Goal: Transaction & Acquisition: Book appointment/travel/reservation

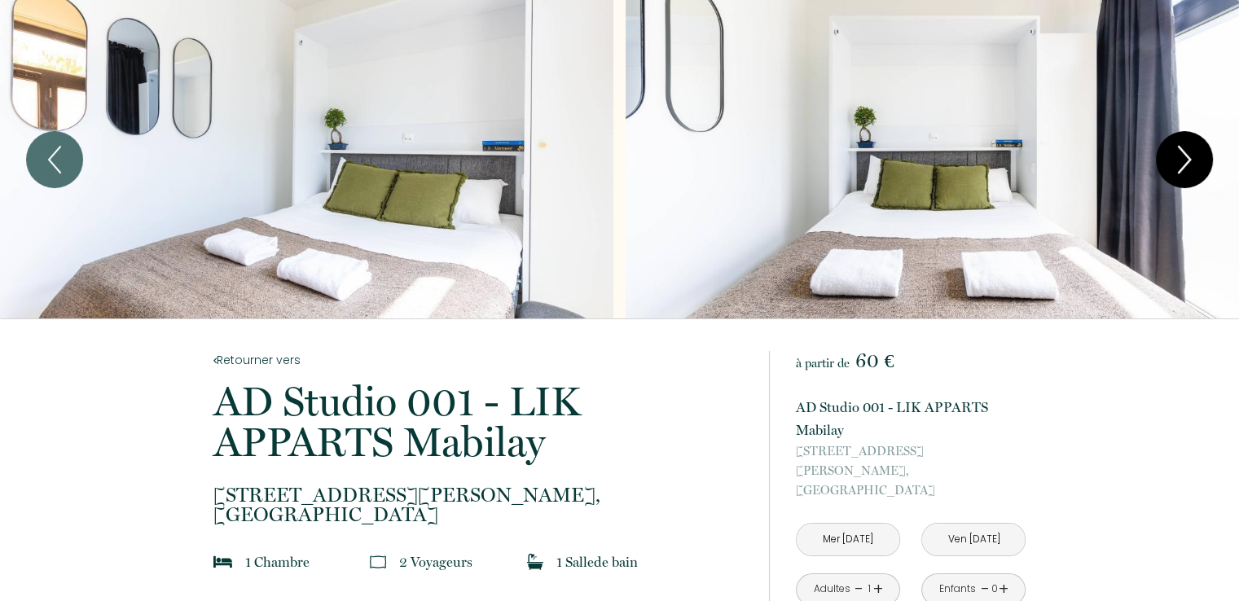
click at [1199, 163] on icon "Next" at bounding box center [1184, 159] width 34 height 49
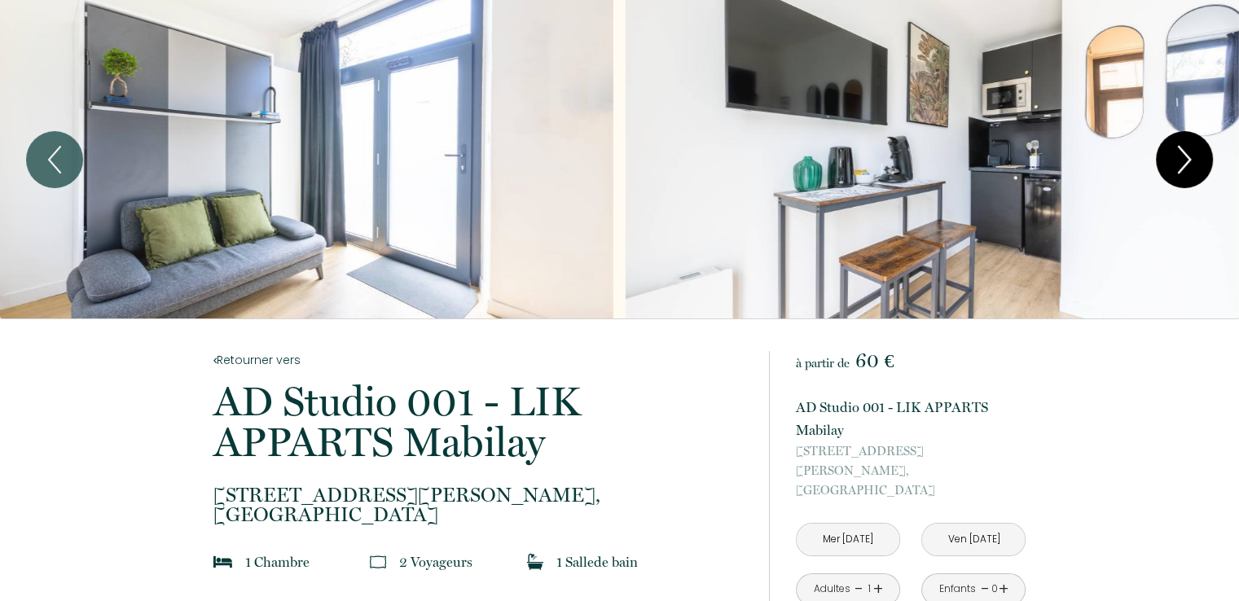
click at [1193, 163] on icon "Next" at bounding box center [1184, 159] width 34 height 49
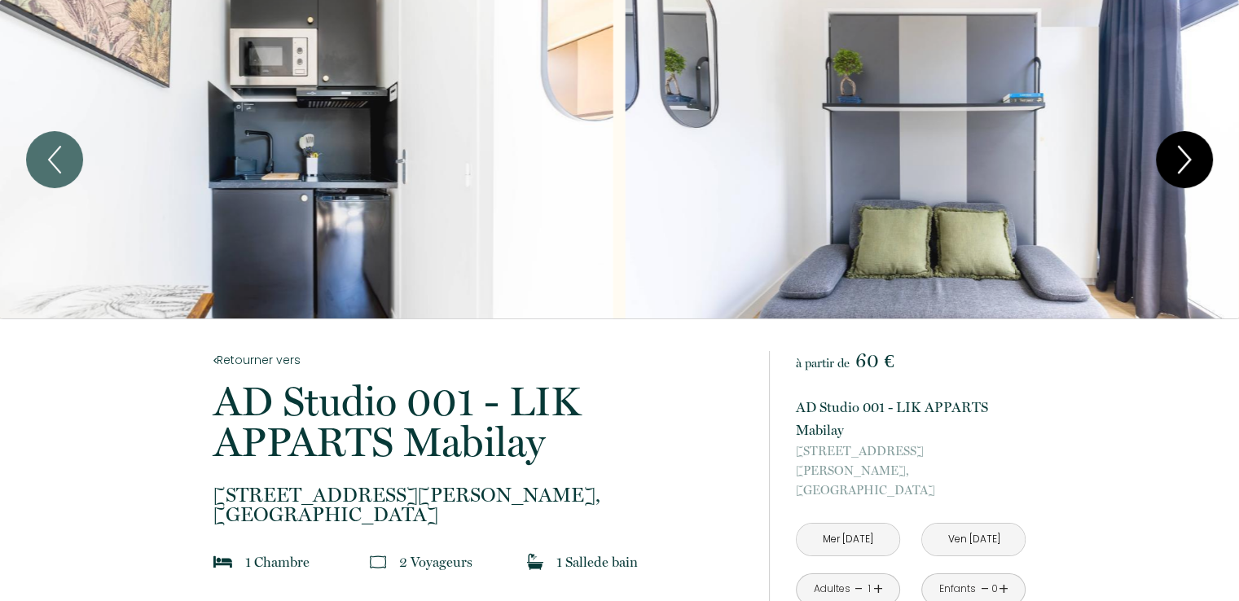
click at [1193, 163] on icon "Next" at bounding box center [1184, 159] width 34 height 49
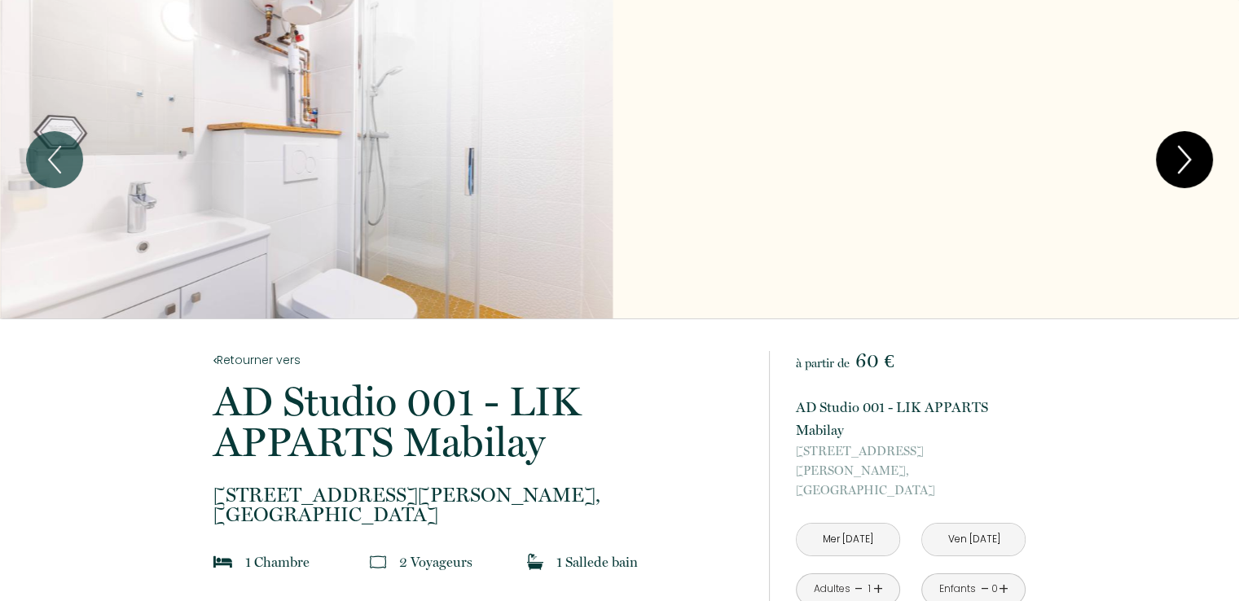
click at [1193, 163] on icon "Next" at bounding box center [1184, 159] width 34 height 49
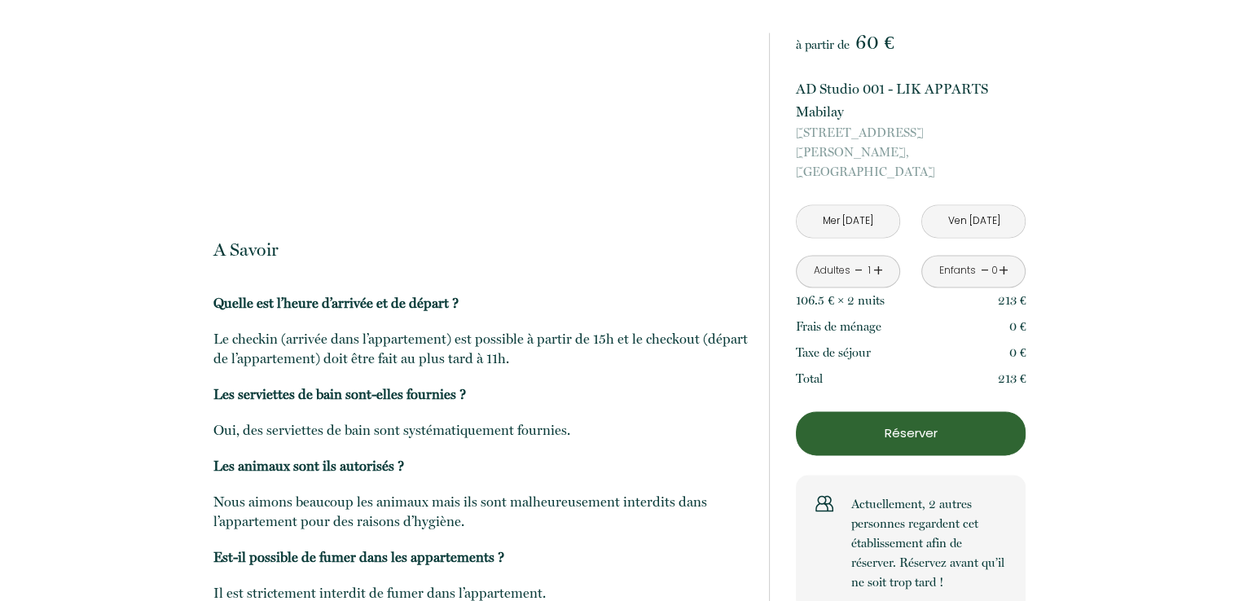
scroll to position [2320, 0]
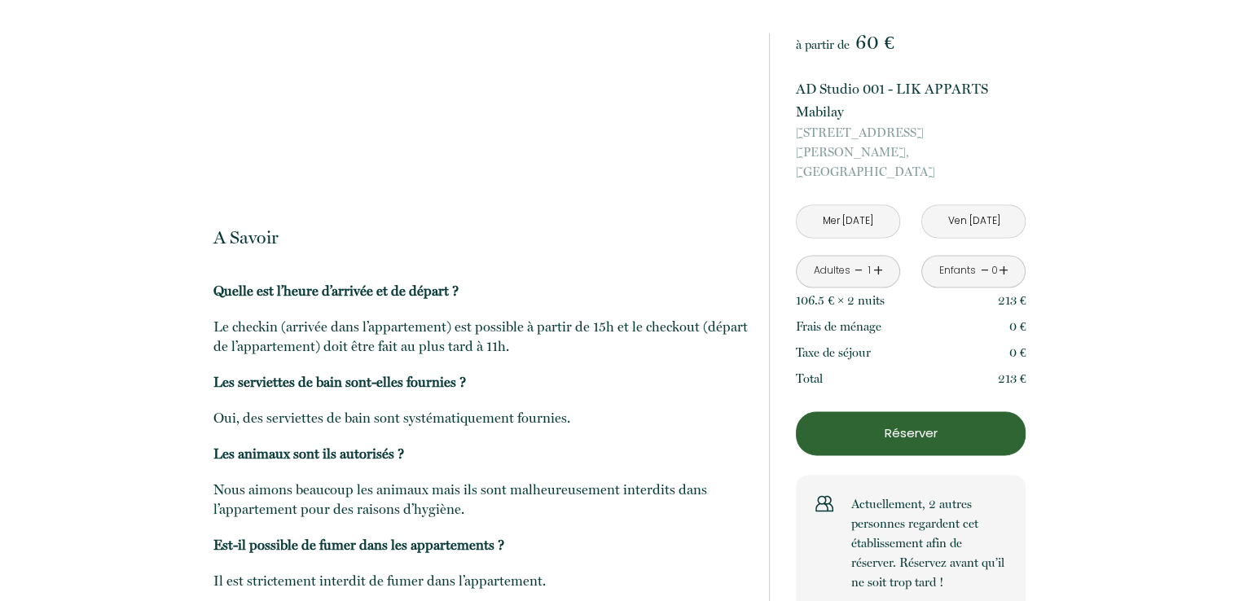
click at [557, 567] on div "A Savoir Quelle est l’heure d’arrivée et de départ ? Le checkin (arrivée dans l…" at bounding box center [480, 430] width 534 height 472
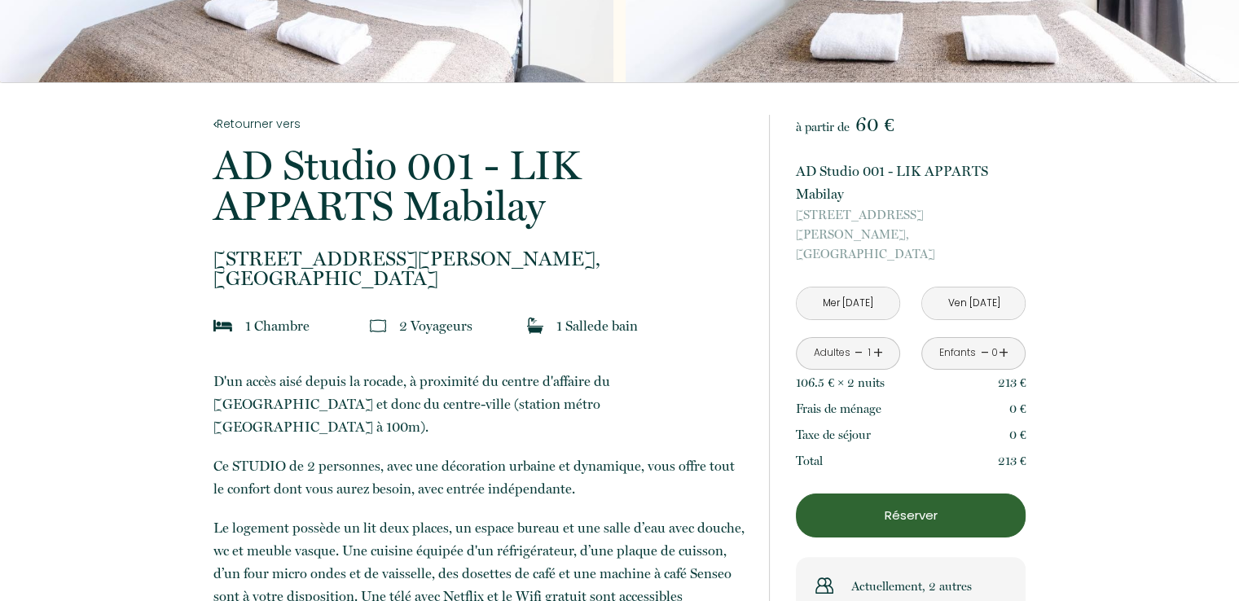
scroll to position [0, 0]
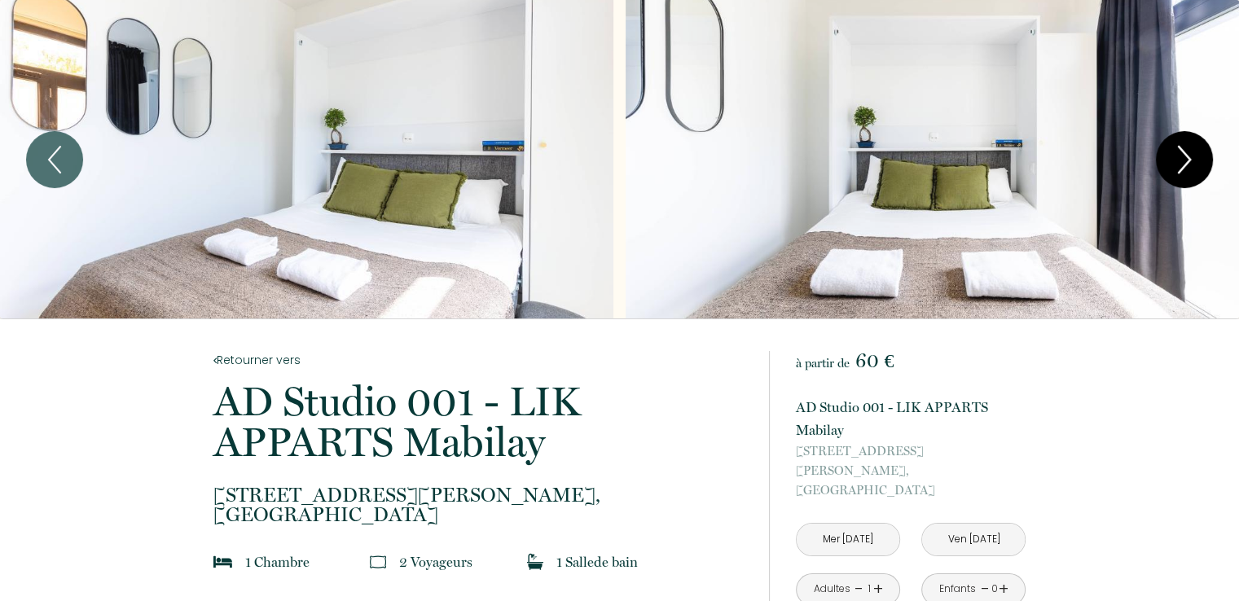
click at [1189, 167] on icon "Next" at bounding box center [1184, 159] width 34 height 49
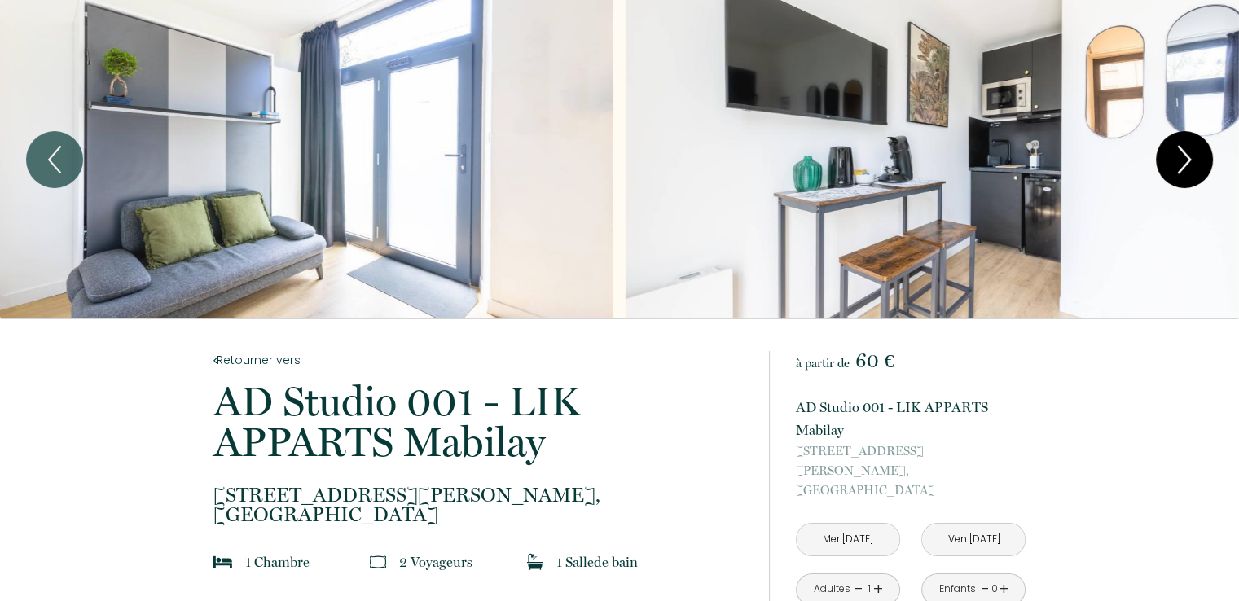
click at [1189, 167] on icon "Next" at bounding box center [1184, 159] width 34 height 49
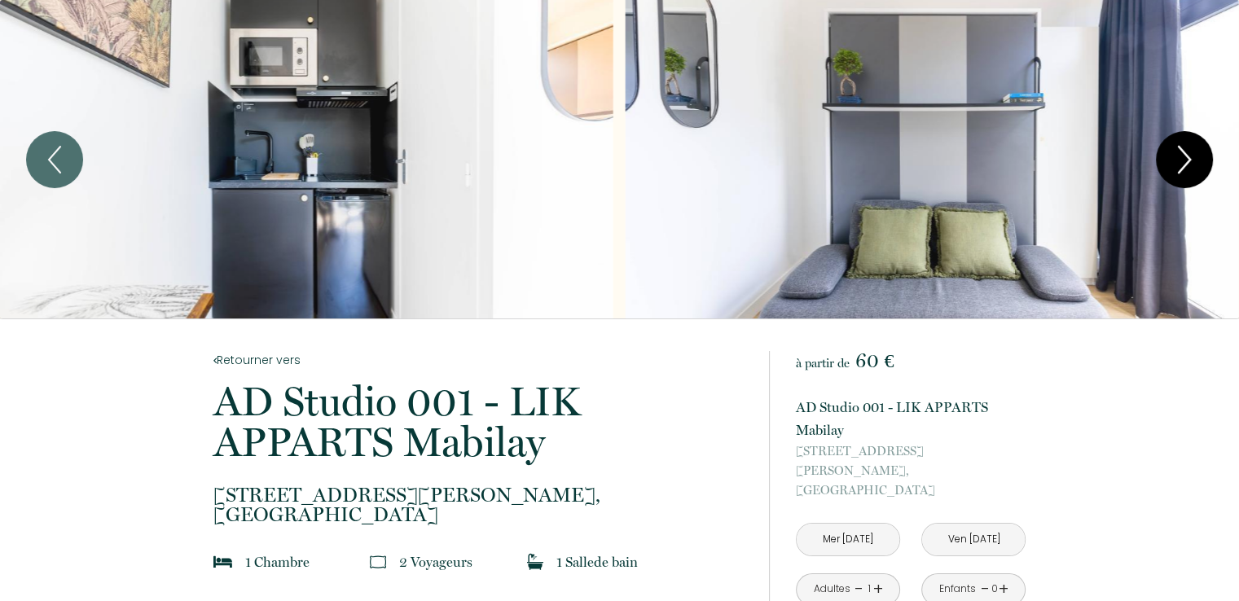
click at [1189, 167] on icon "Next" at bounding box center [1184, 159] width 34 height 49
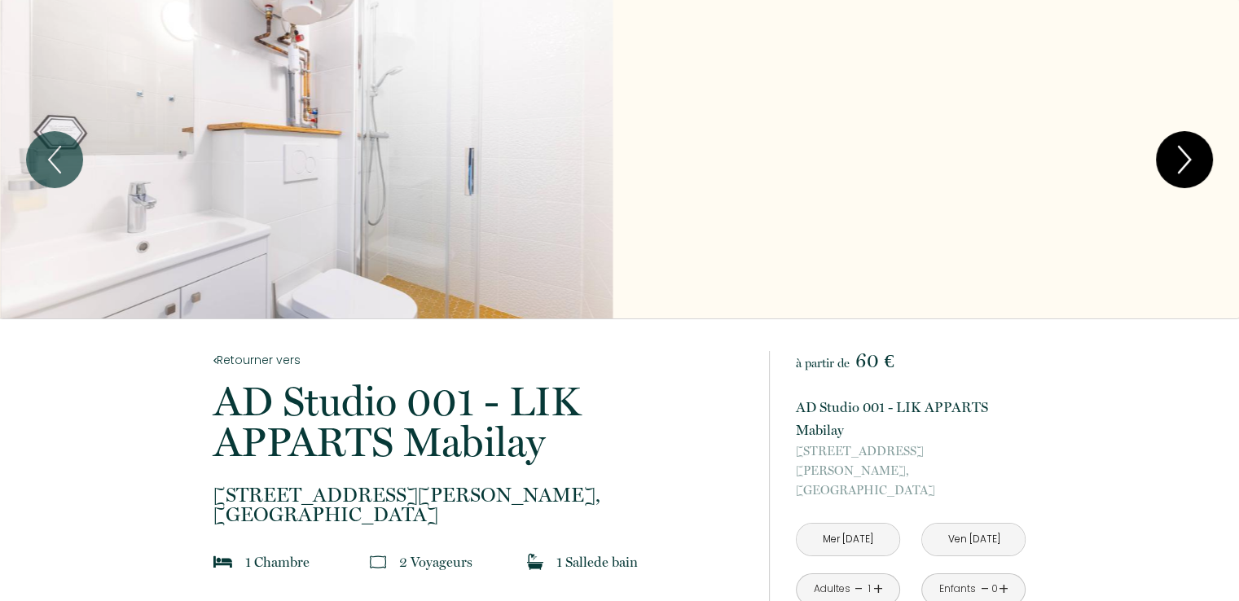
click at [1176, 147] on icon "Next" at bounding box center [1184, 159] width 34 height 49
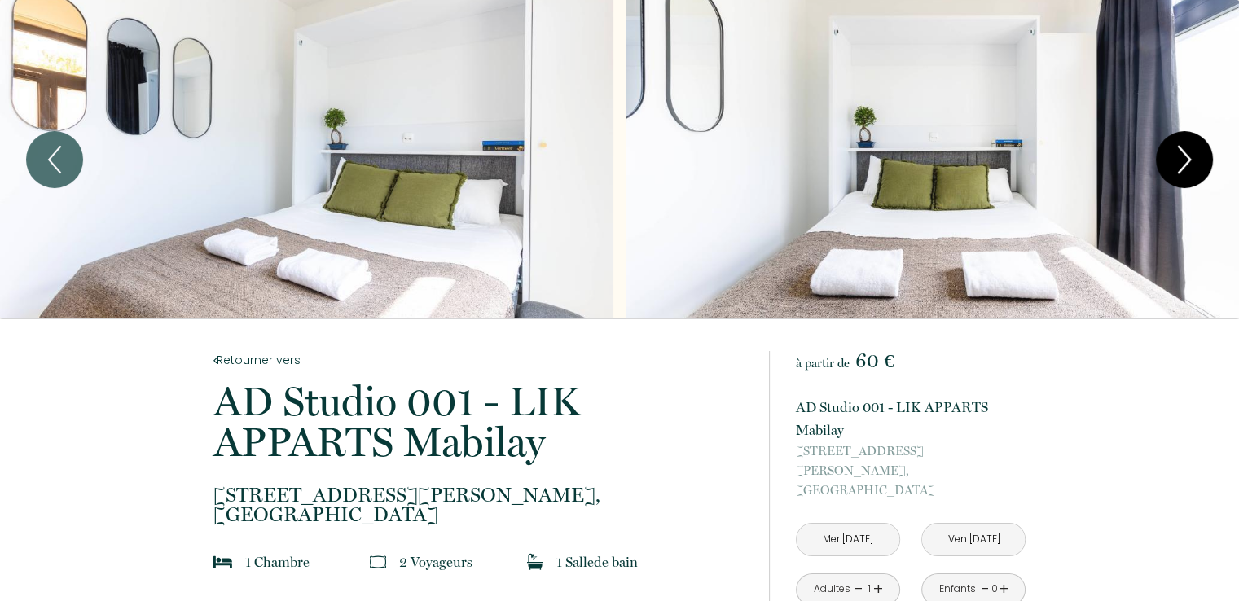
click at [1176, 147] on icon "Next" at bounding box center [1184, 159] width 34 height 49
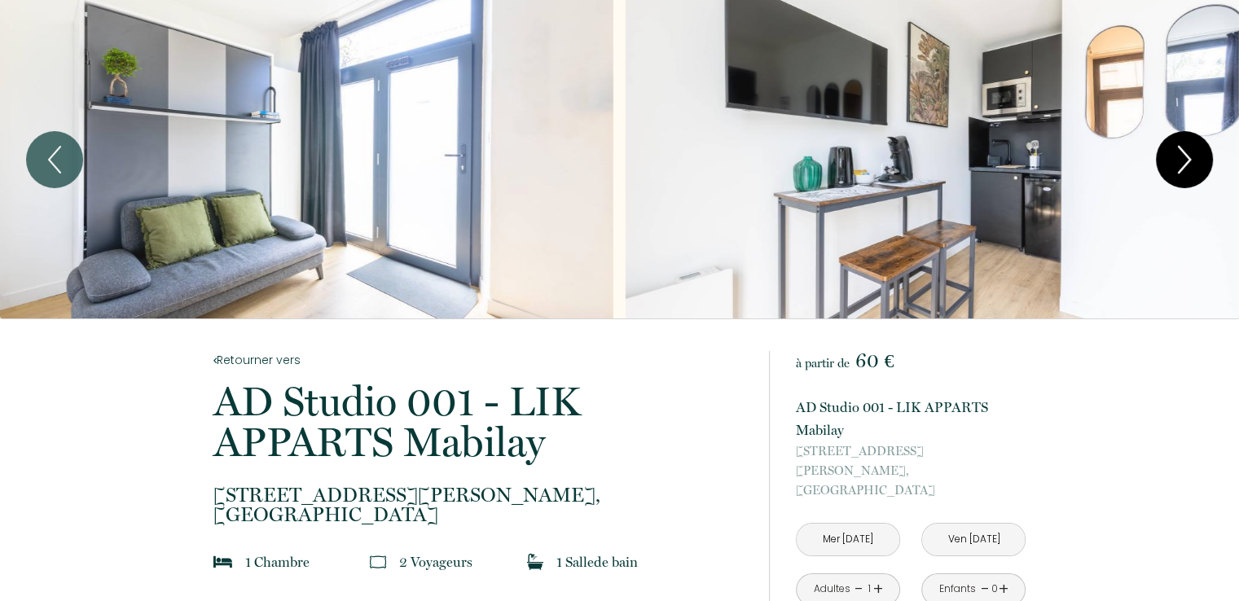
click at [1176, 147] on icon "Next" at bounding box center [1184, 159] width 34 height 49
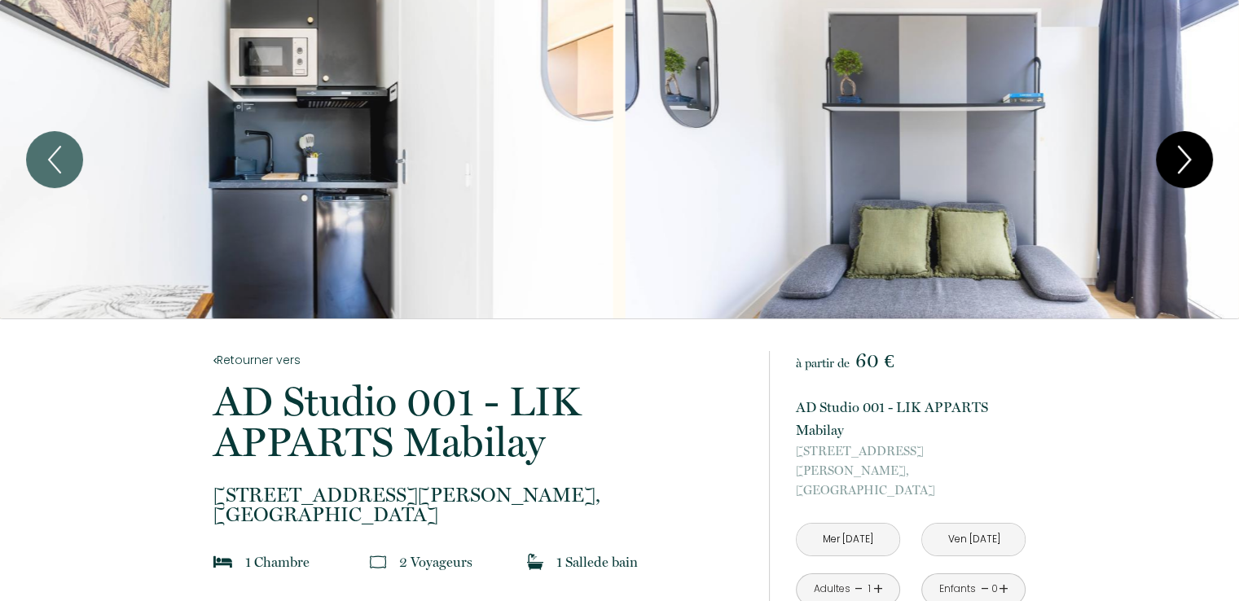
click at [1176, 147] on icon "Next" at bounding box center [1184, 159] width 34 height 49
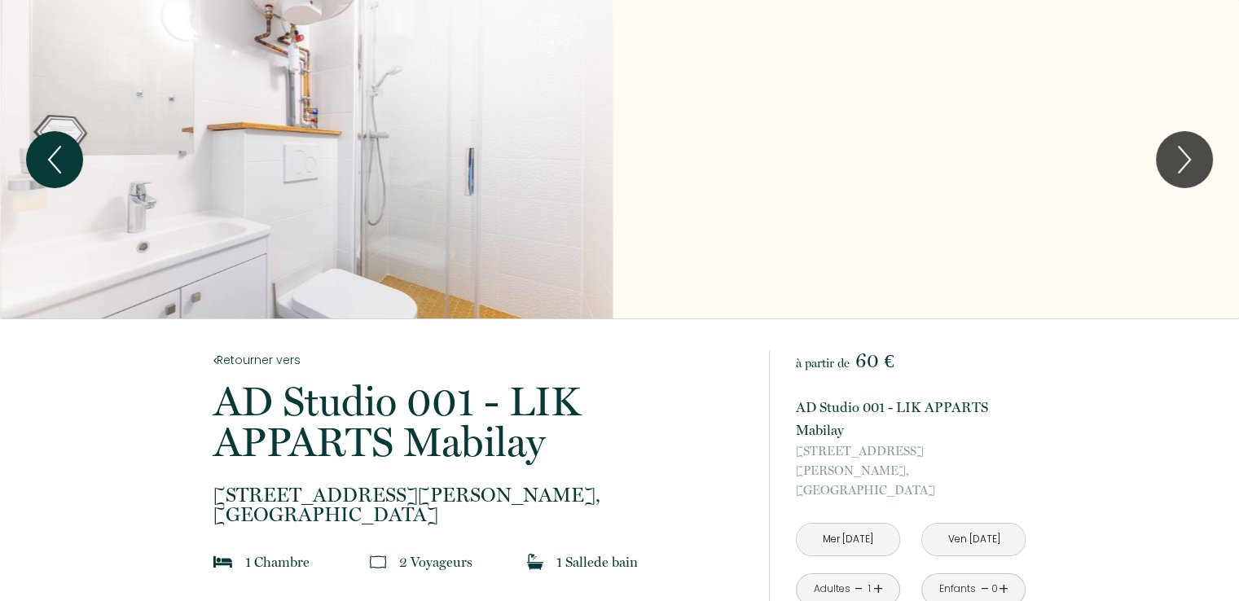
click at [33, 145] on button "Previous" at bounding box center [54, 159] width 57 height 57
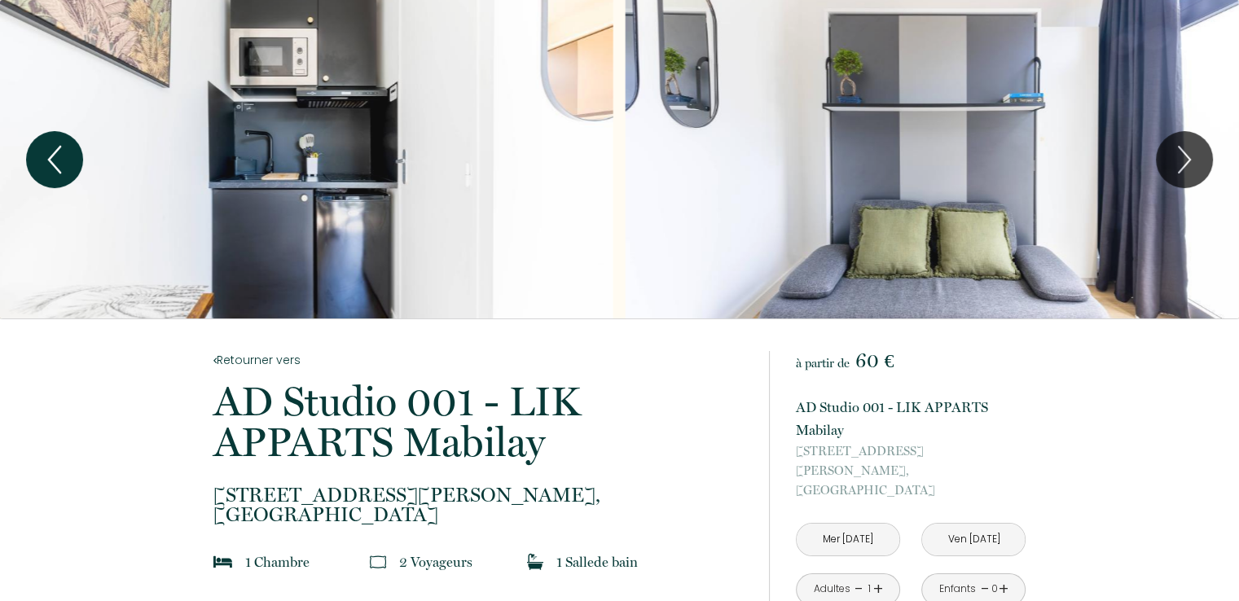
click at [42, 147] on icon "Previous" at bounding box center [54, 159] width 34 height 49
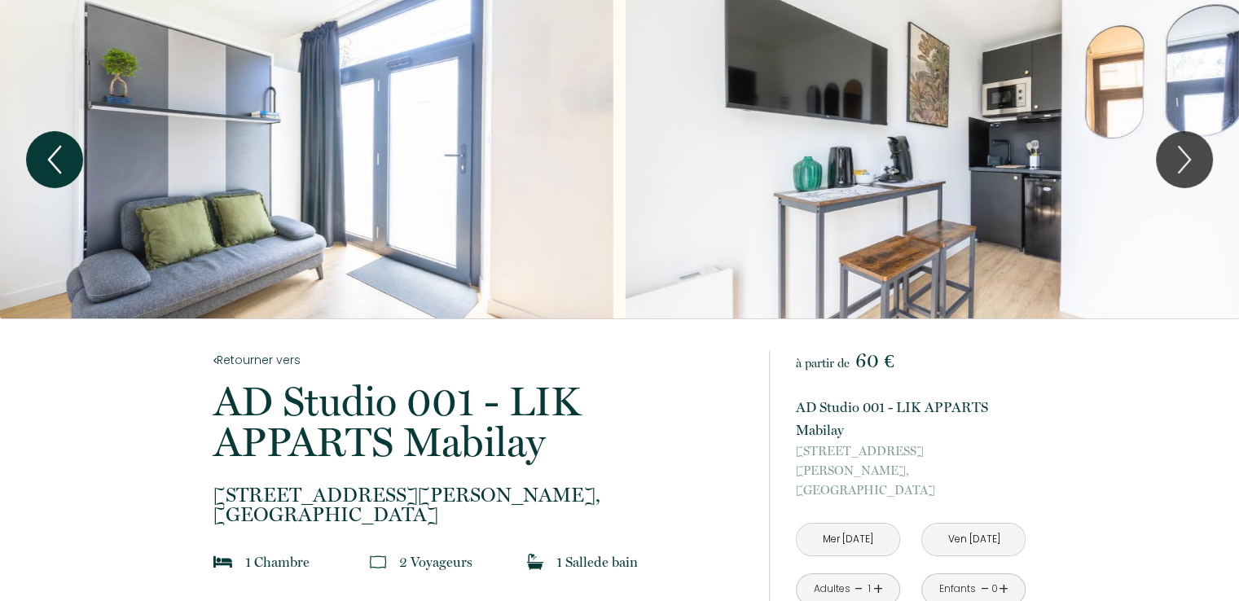
click at [42, 147] on icon "Previous" at bounding box center [54, 159] width 34 height 49
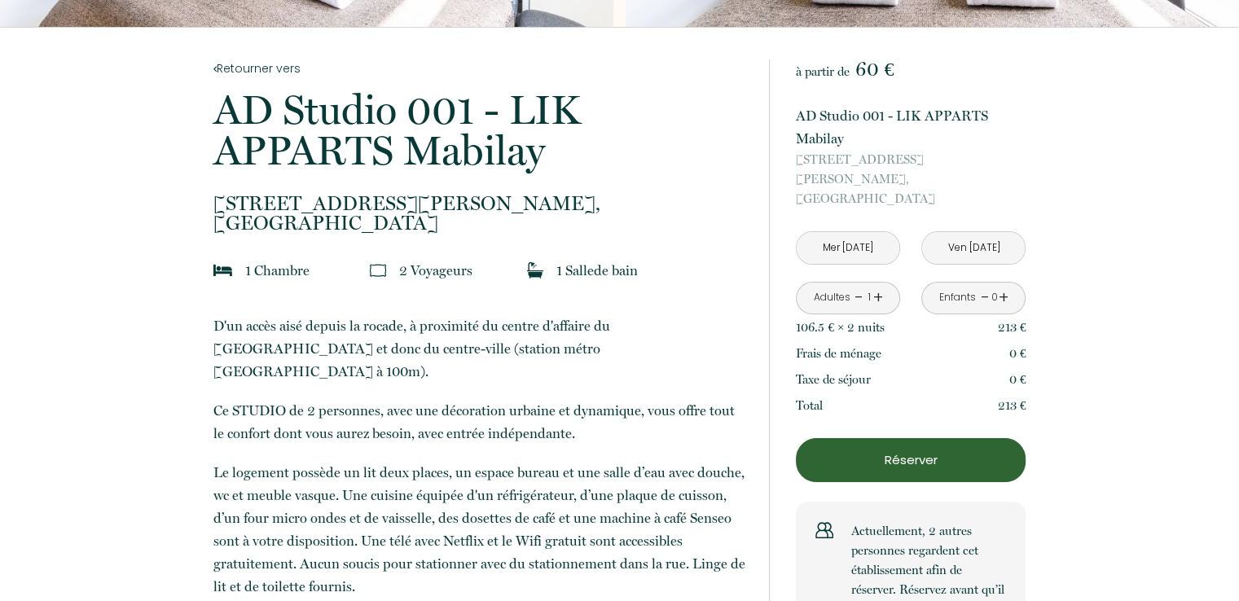
scroll to position [305, 0]
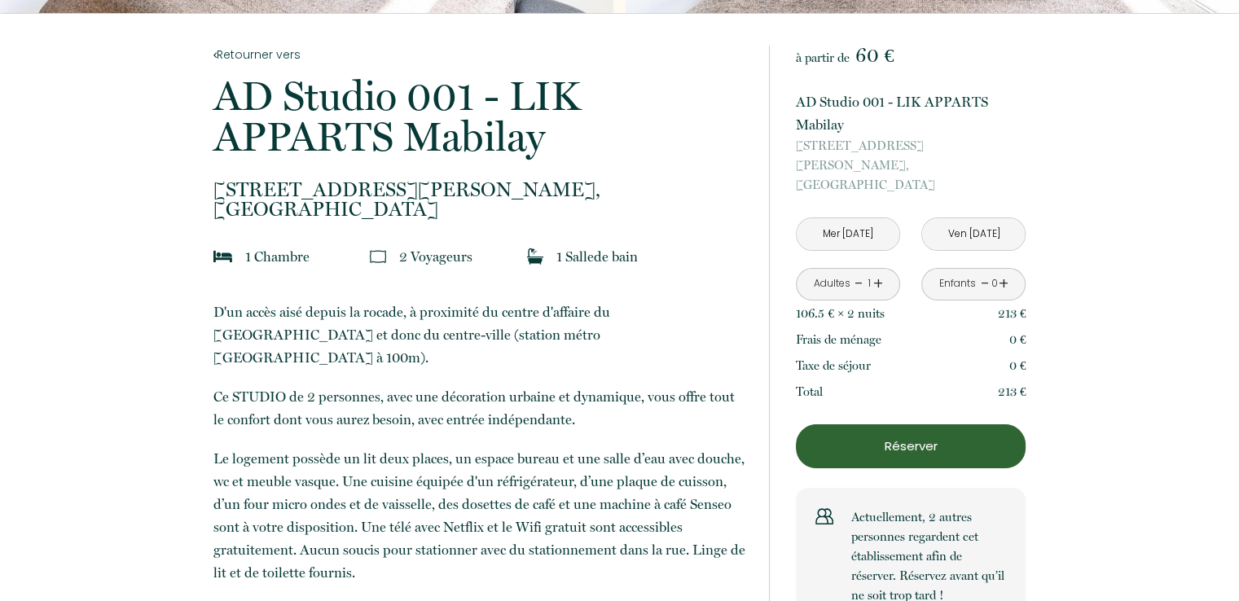
click at [897, 437] on p "Réserver" at bounding box center [910, 447] width 218 height 20
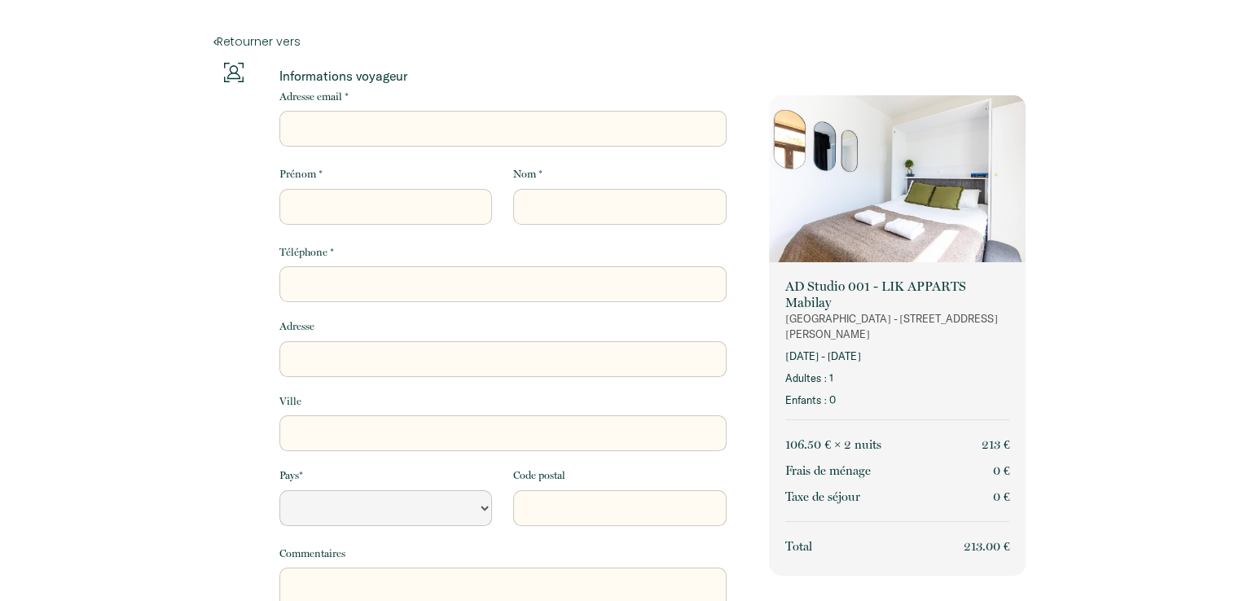
select select "Default select example"
click at [393, 138] on input "Adresse email *" at bounding box center [502, 129] width 447 height 36
paste input "kevyn.legall@addictions-france.org"
type input "kevyn.legall@addictions-france.org"
select select "Default select example"
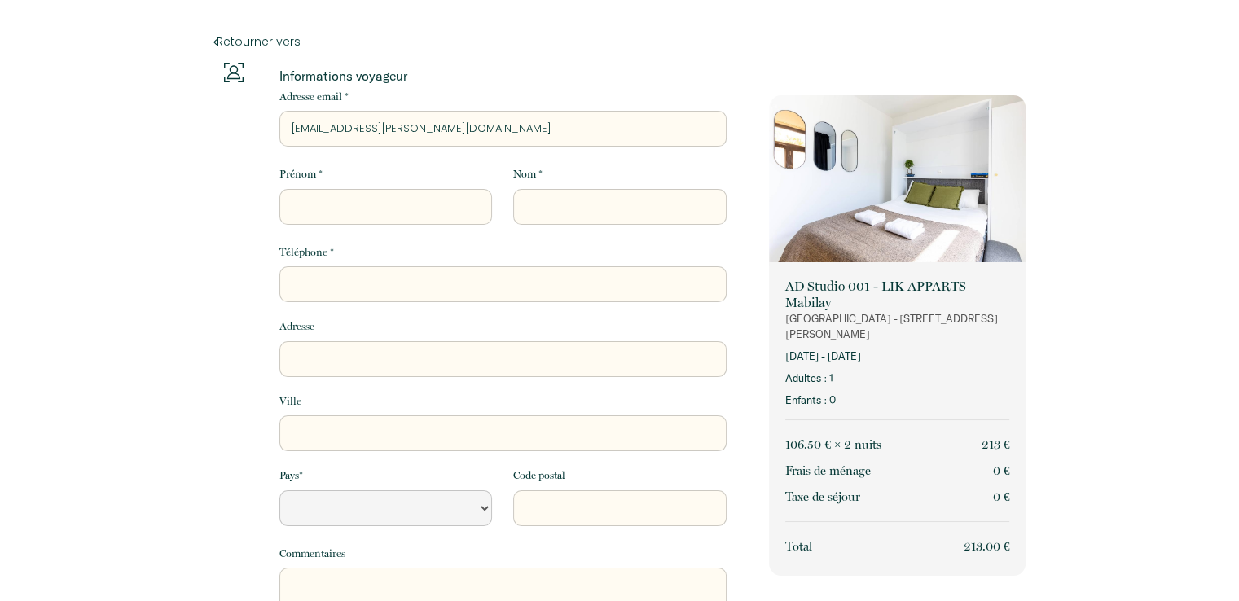
type input "kevyn.legall@addictions-france.org"
click at [375, 208] on input "Prénom *" at bounding box center [385, 207] width 213 height 36
type input "K"
select select "Default select example"
type input "Ke"
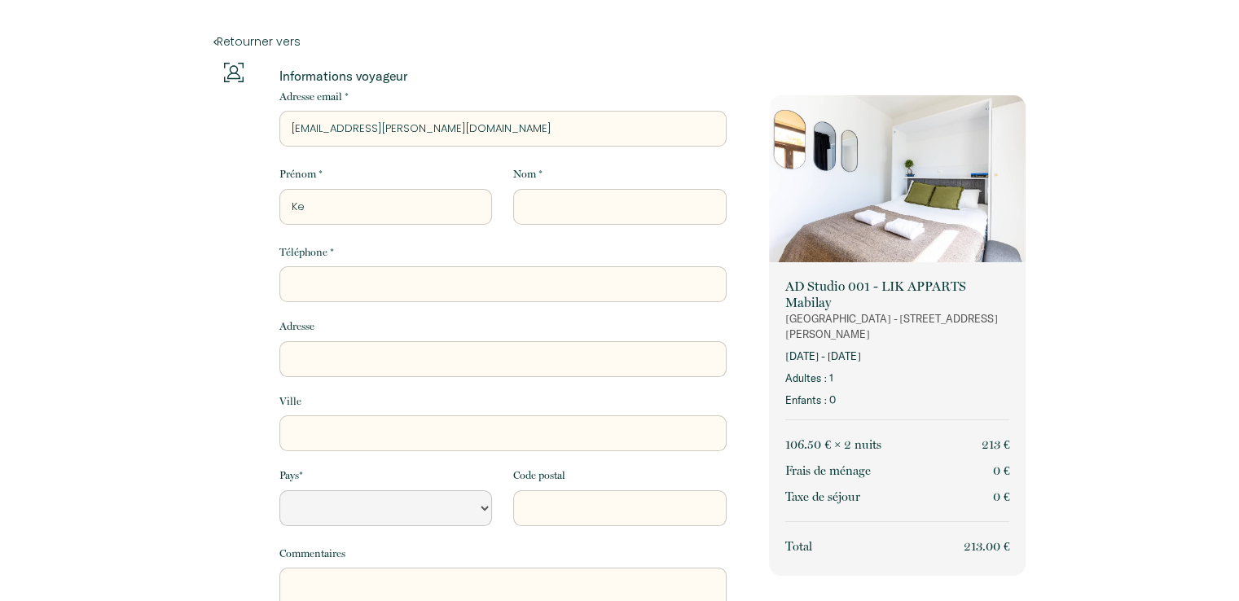
select select "Default select example"
type input "Kev"
select select "Default select example"
type input "Kevy"
select select "Default select example"
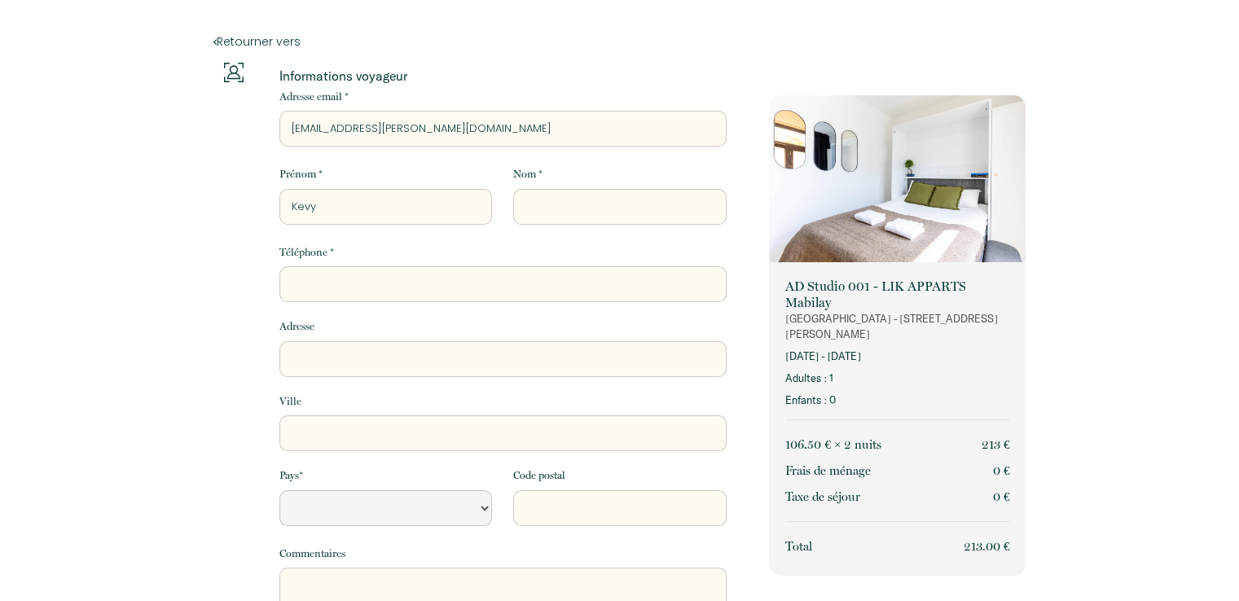
type input "Kevyn"
select select "Default select example"
type input "Kevyn"
click at [573, 219] on input "Nom *" at bounding box center [619, 207] width 213 height 36
type input "L"
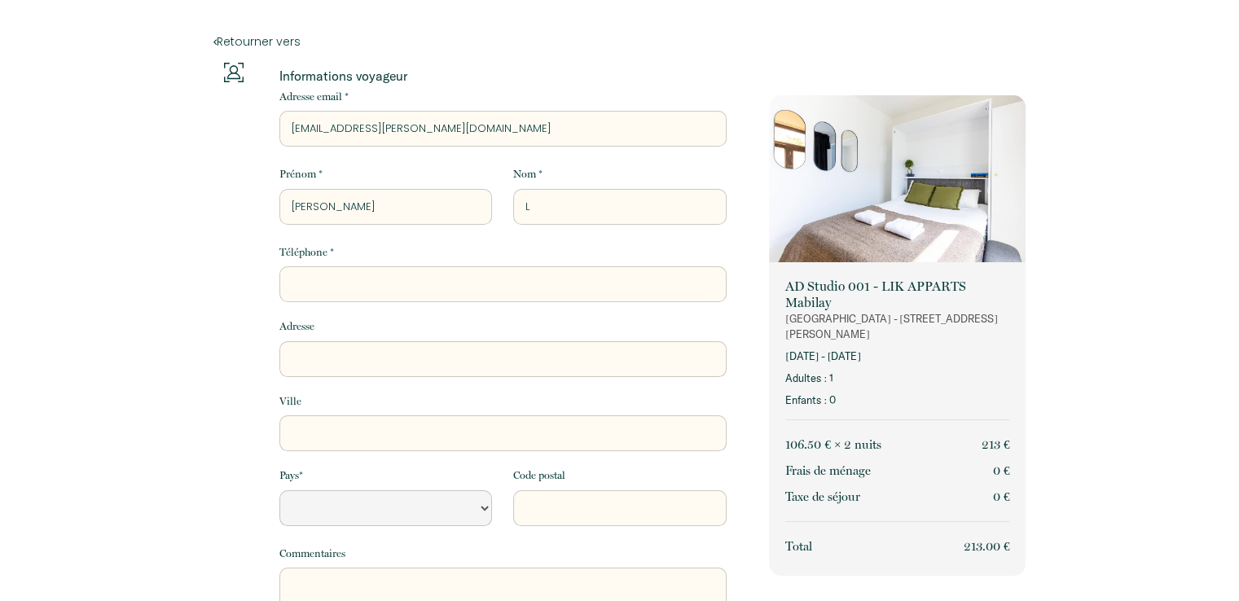
select select "Default select example"
type input "Le"
select select "Default select example"
type input "Le"
select select "Default select example"
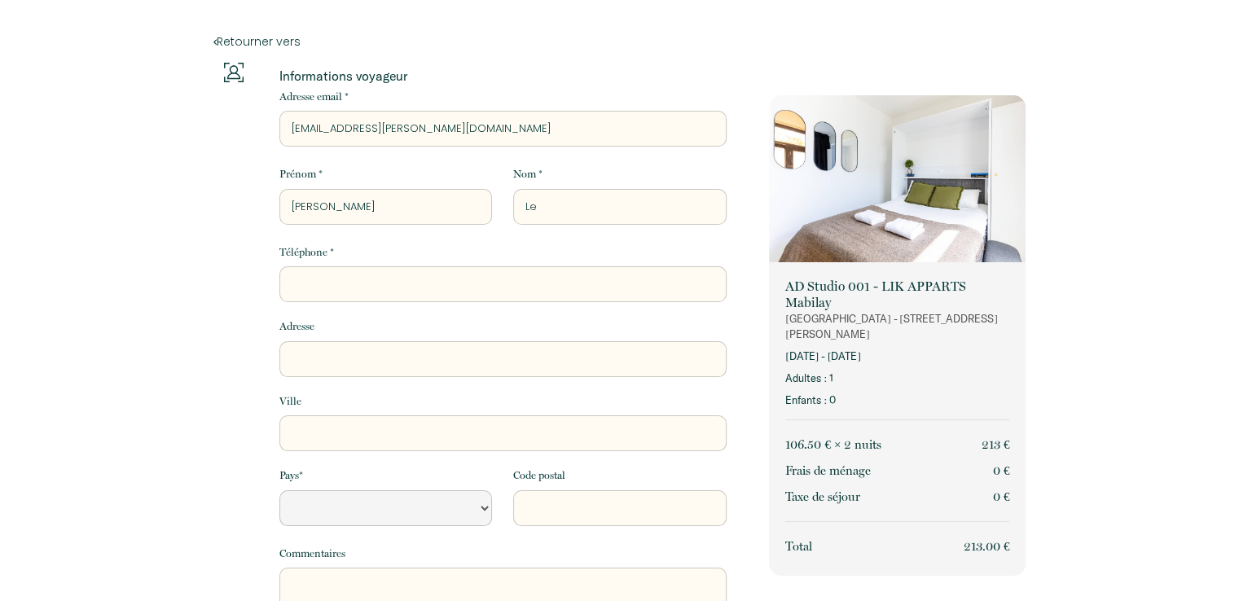
type input "Le G"
select select "Default select example"
type input "Le Ga"
select select "Default select example"
type input "Le Gal"
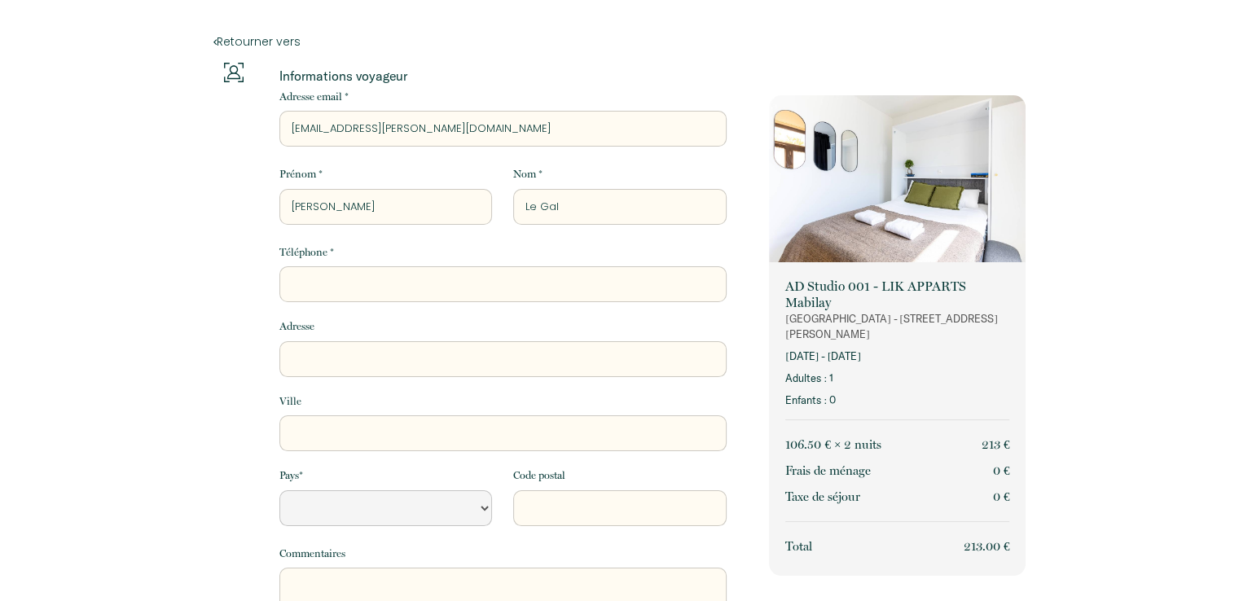
select select "Default select example"
type input "Le Gall"
select select "Default select example"
type input "Le Gall"
select select "Default select example"
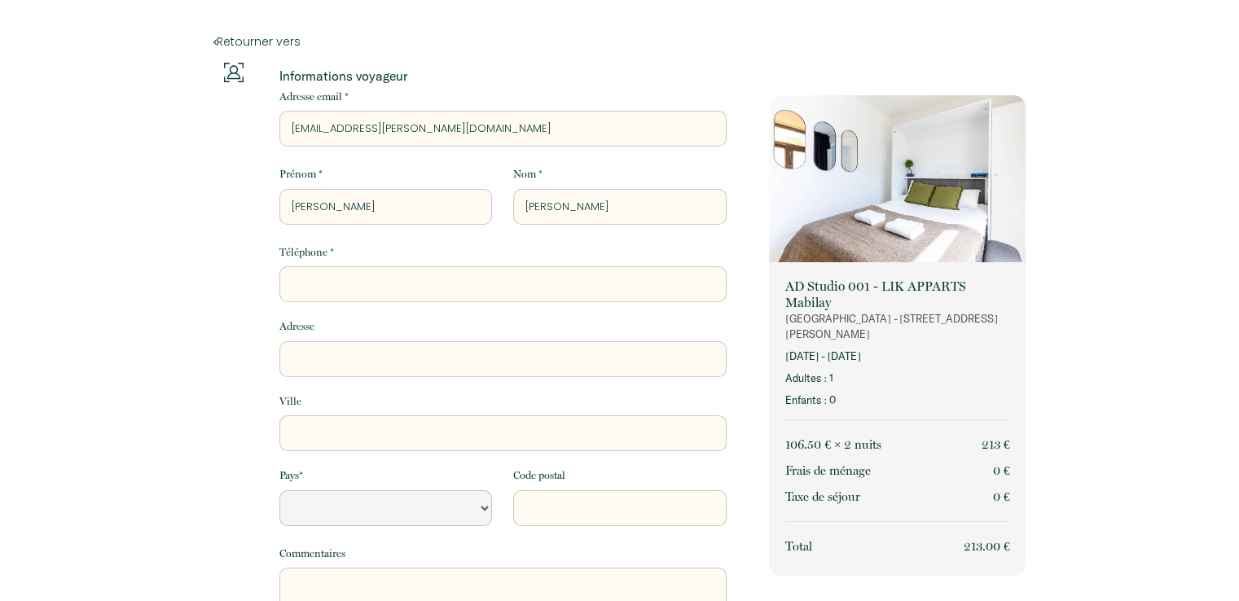
type input "Le Gall"
click at [417, 287] on input "Téléphone *" at bounding box center [502, 284] width 447 height 36
type input "0"
select select "Default select example"
type input "07"
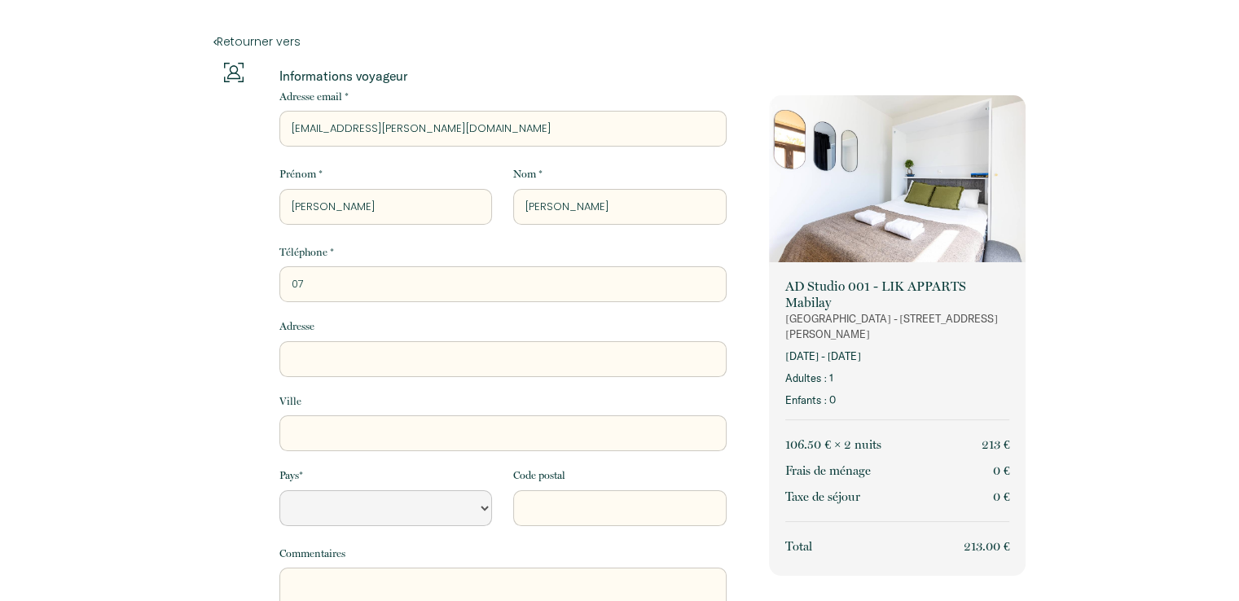
select select "Default select example"
type input "078"
select select "Default select example"
type input "0781"
select select "Default select example"
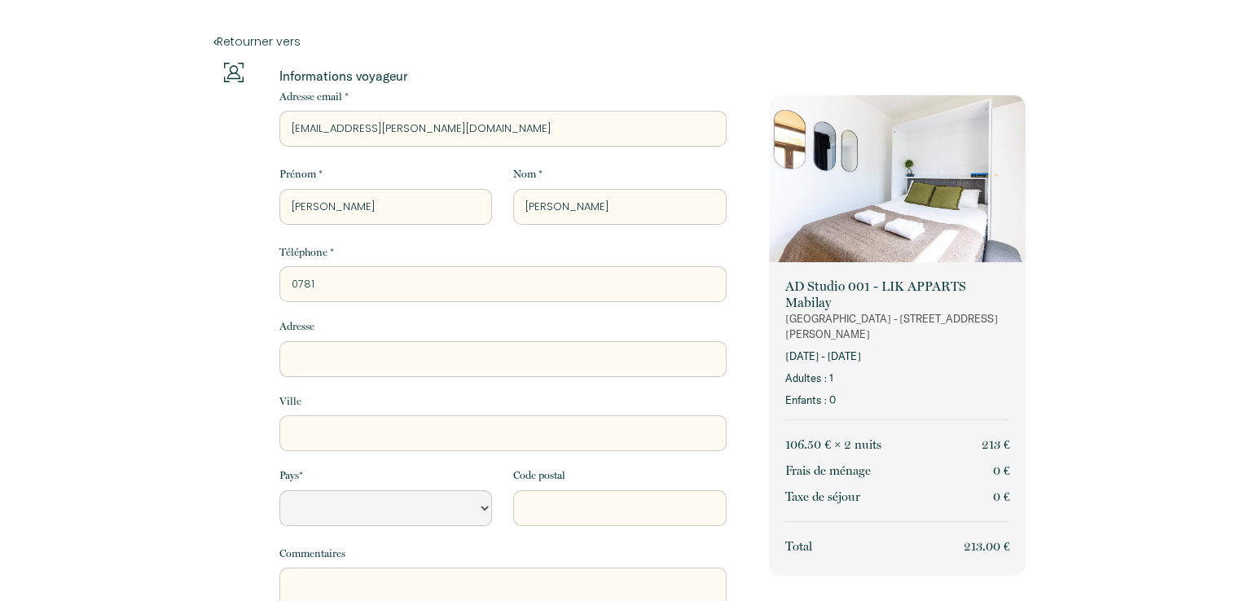
type input "07818"
select select "Default select example"
type input "078183"
select select "Default select example"
type input "0781830"
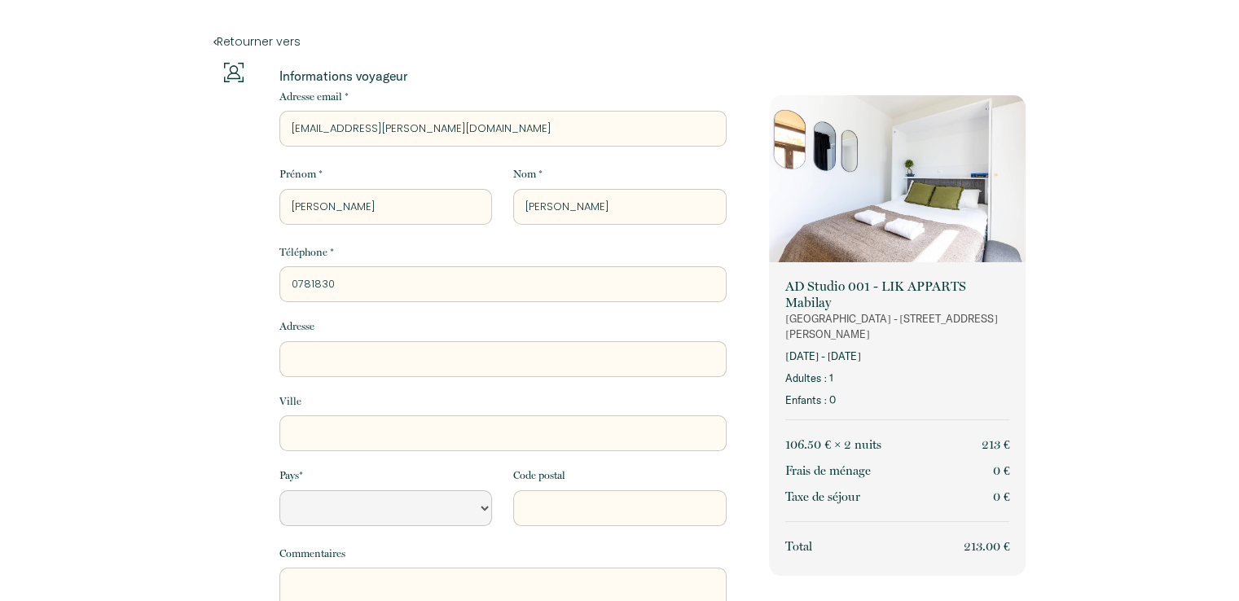
select select "Default select example"
type input "07818300"
select select "Default select example"
type input "078183002"
select select "Default select example"
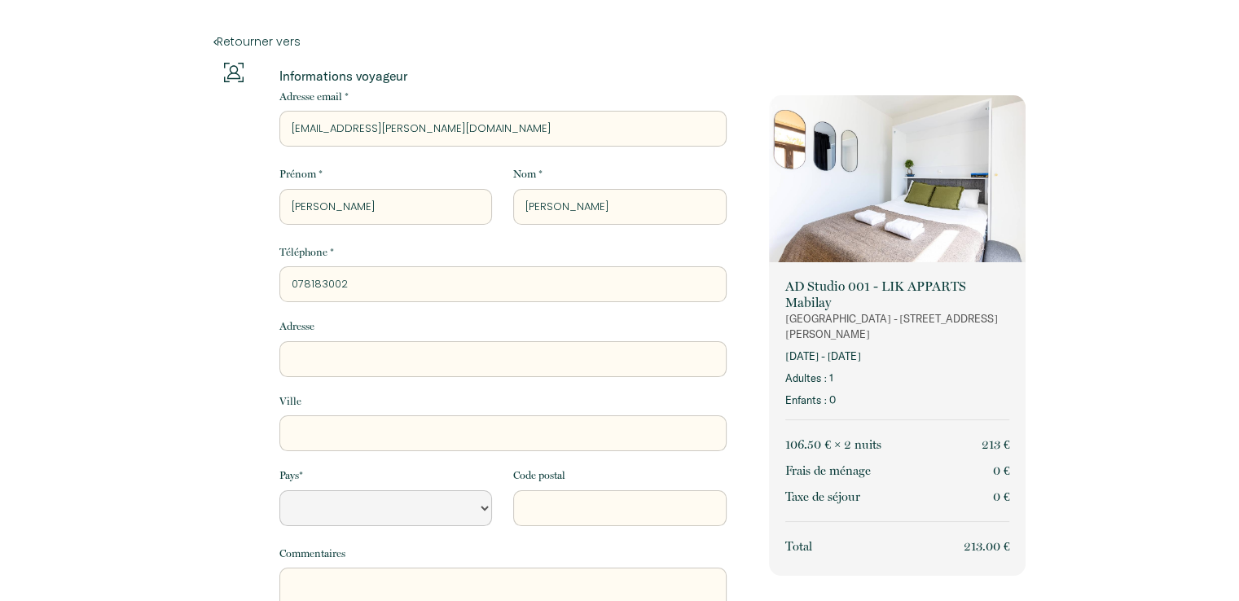
type input "0781830029"
select select "Default select example"
type input "0781830029"
click at [344, 359] on input "Adresse" at bounding box center [502, 359] width 447 height 36
type input "6"
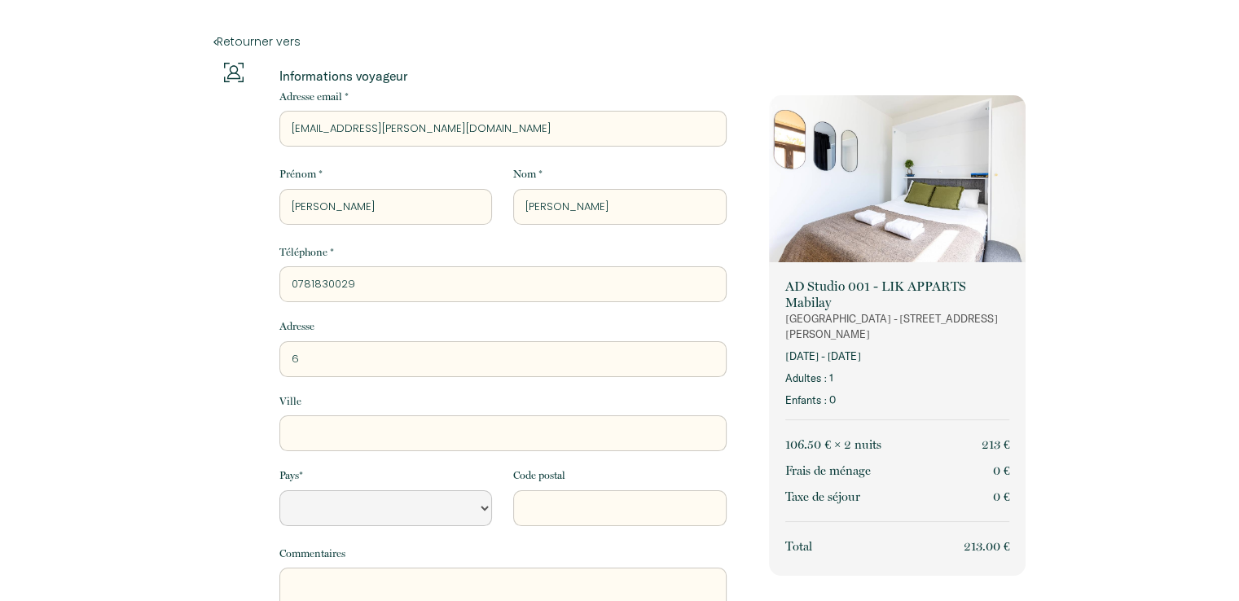
select select "Default select example"
type input "6"
select select "Default select example"
type input "6 r"
select select "Default select example"
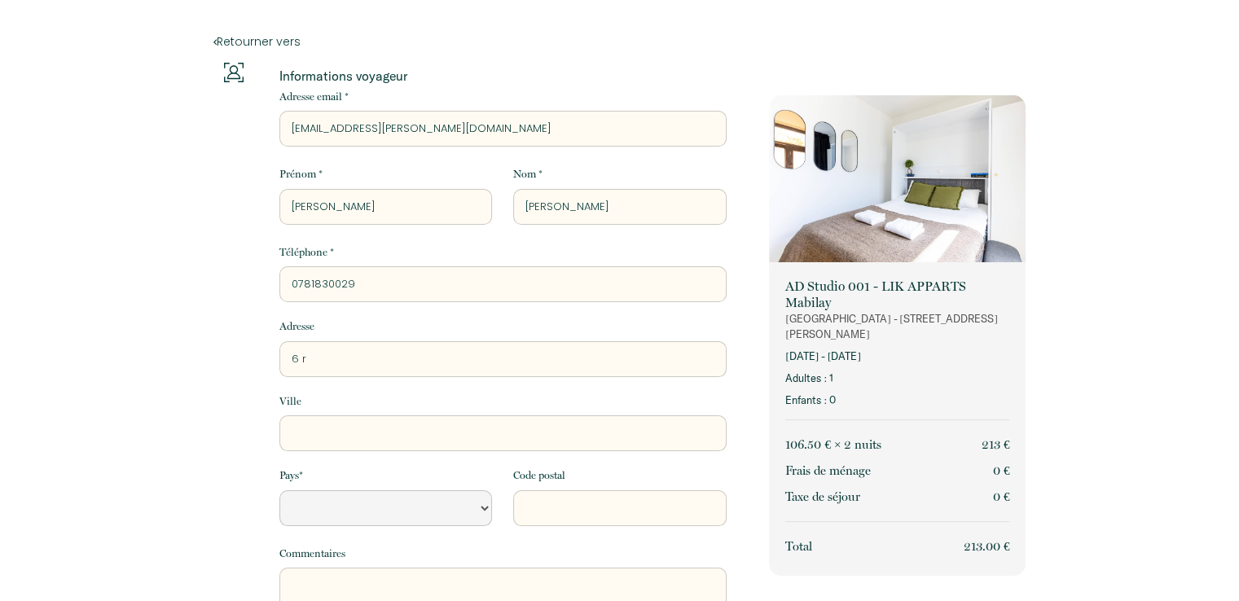
type input "6 re"
select select "Default select example"
type input "6 re"
select select "Default select example"
type input "6 re"
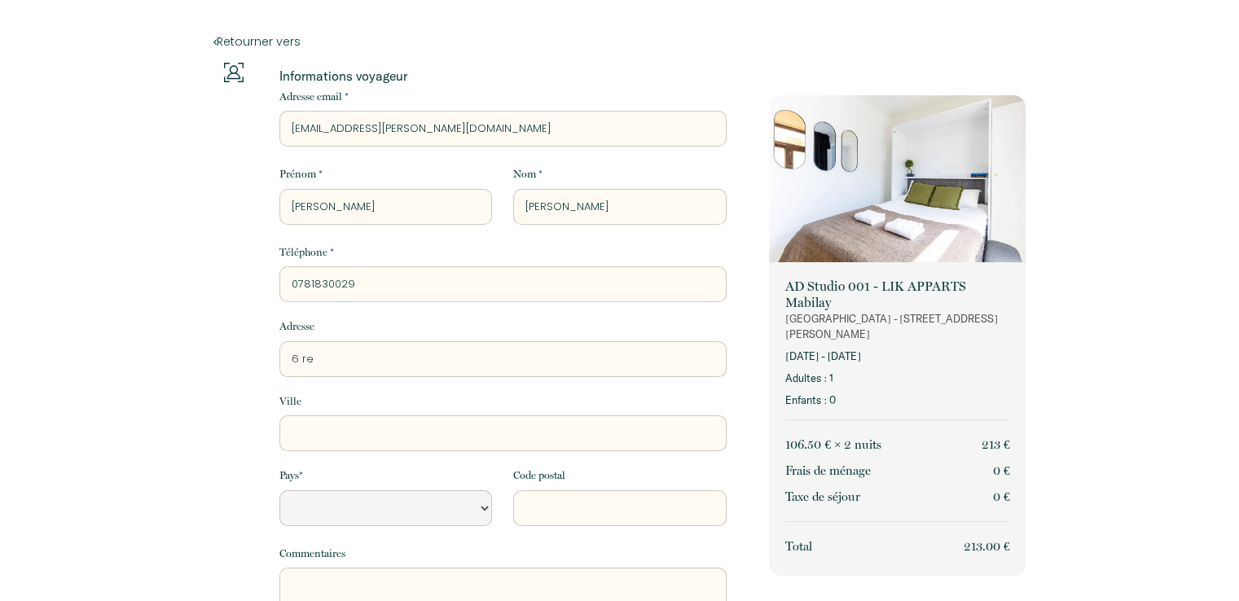
select select "Default select example"
type input "6 r"
select select "Default select example"
type input "6 ru"
select select "Default select example"
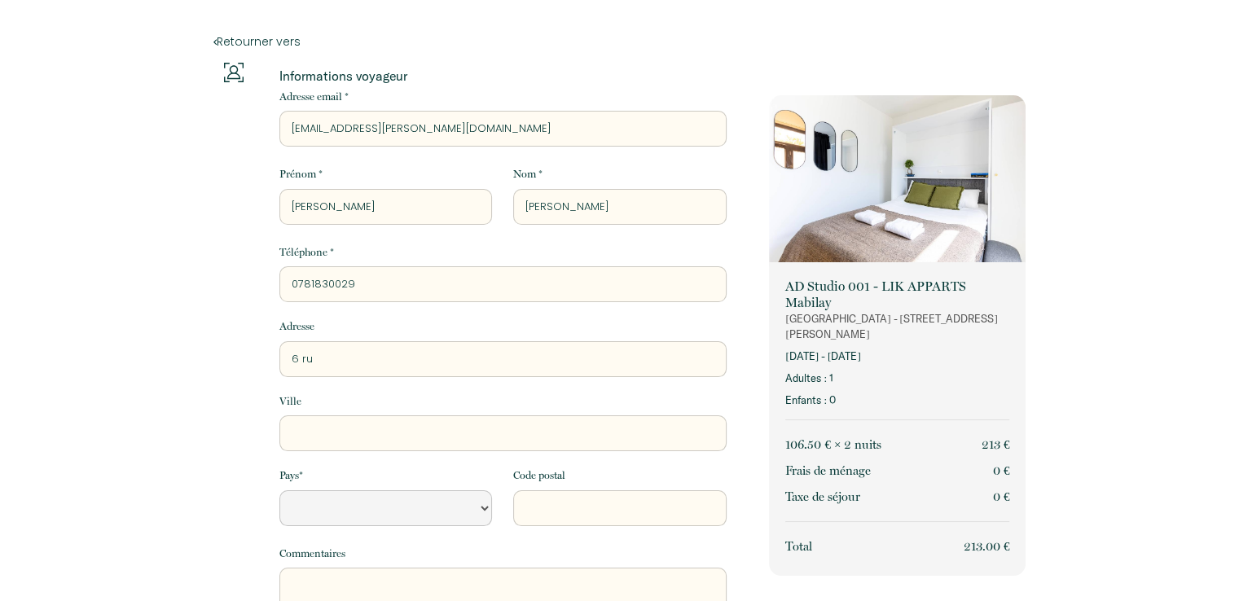
type input "6 rue"
select select "Default select example"
type input "6 rued"
select select "Default select example"
type input "6 rue"
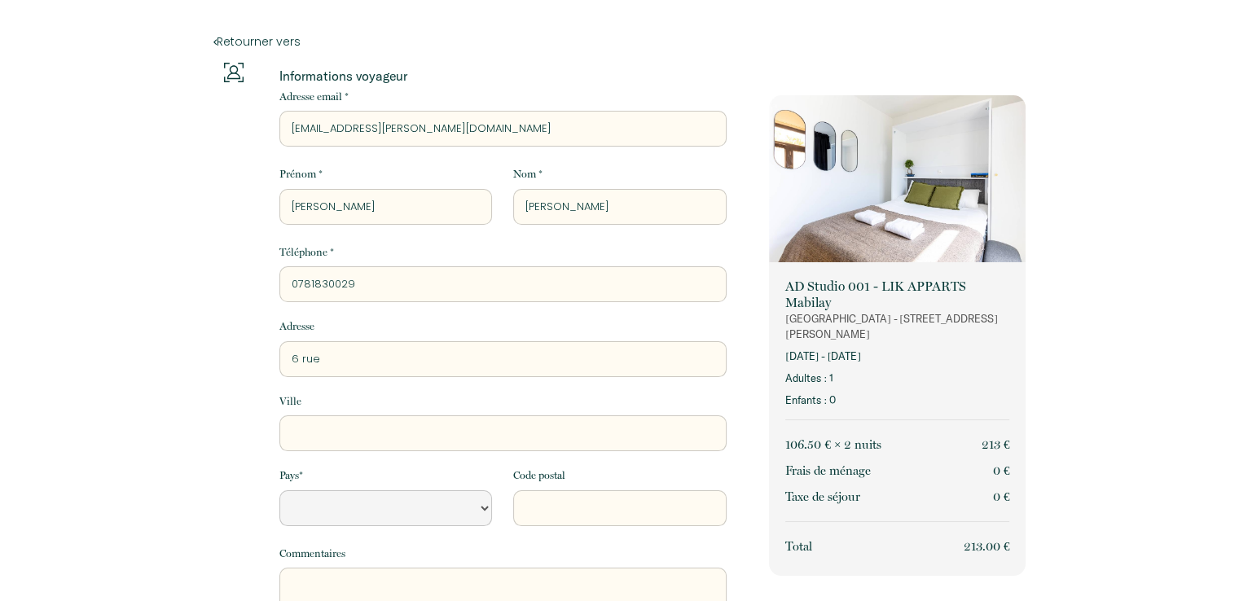
select select "Default select example"
type input "6 rue"
select select "Default select example"
type input "6 rue d"
select select "Default select example"
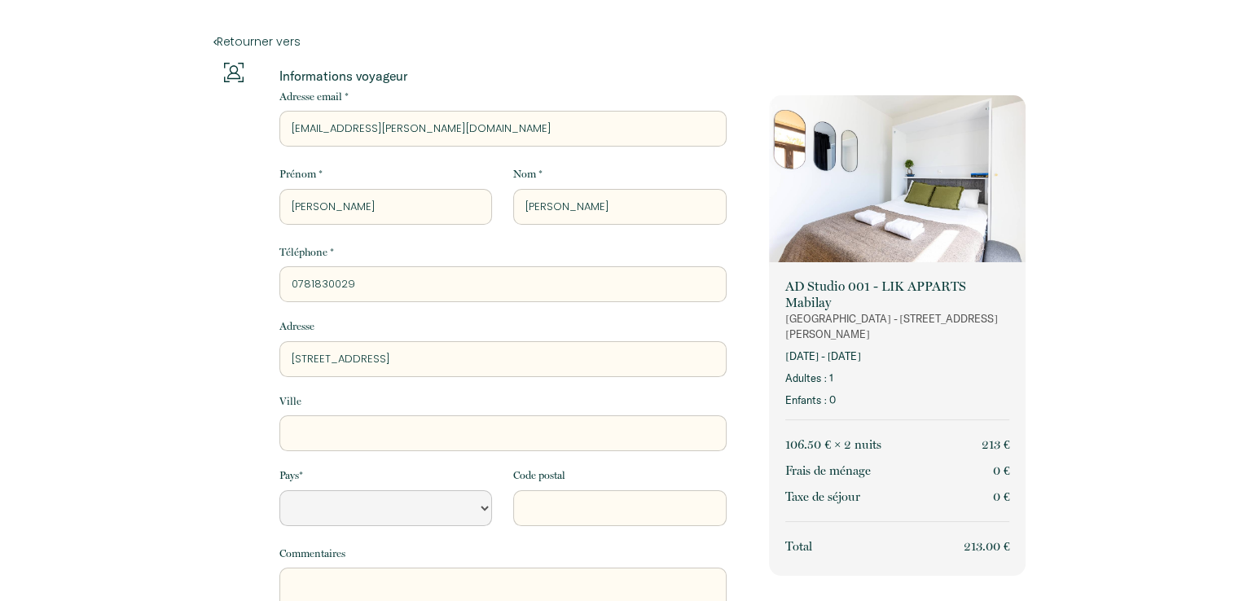
type input "6 rue du"
select select "Default select example"
type input "6 rue du"
select select "Default select example"
type input "6 rue du C"
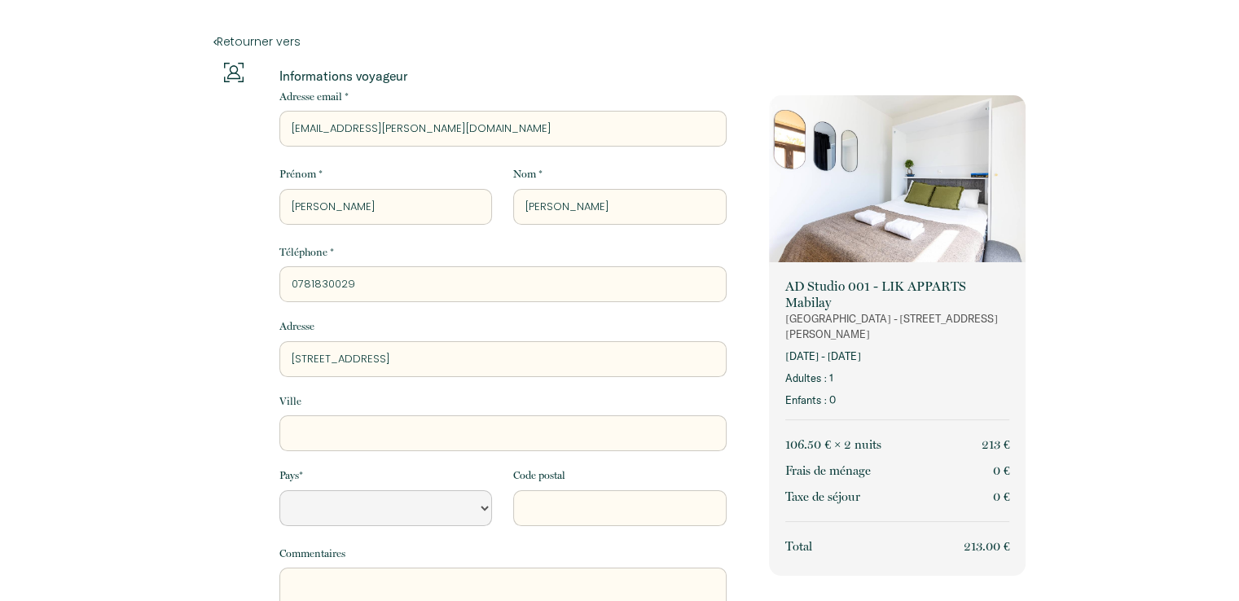
select select "Default select example"
type input "6 rue du Ca"
select select "Default select example"
type input "6 rue du Cap"
select select "Default select example"
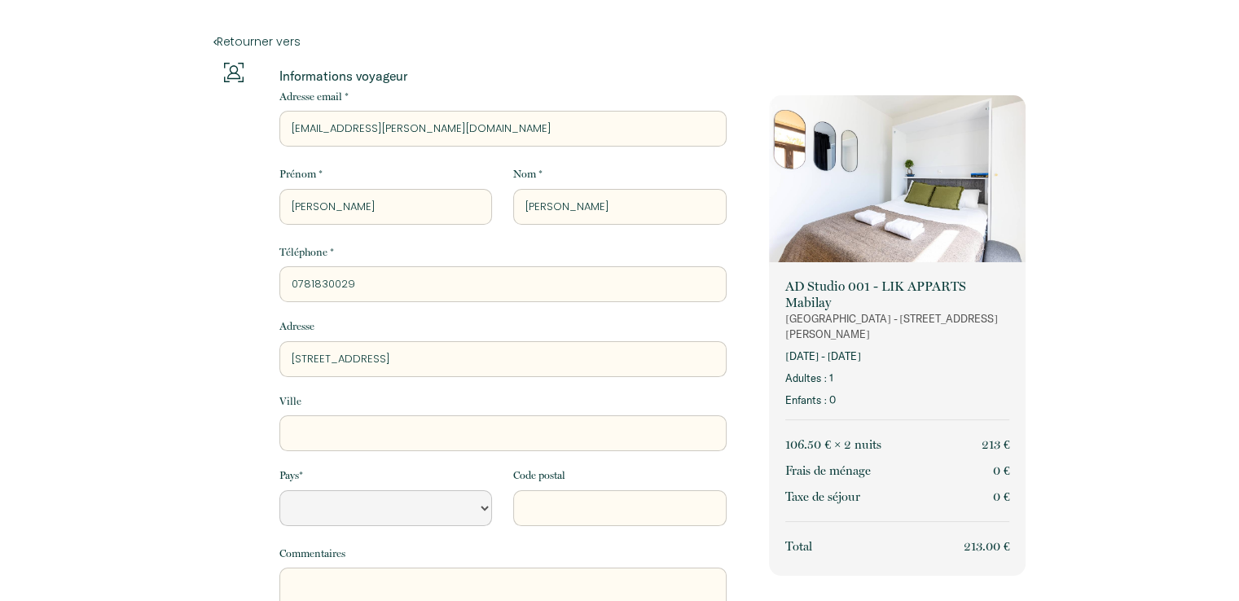
type input "6 rue du Capi"
select select "Default select example"
type input "6 rue du Capia"
select select "Default select example"
type input "6 rue du Capiai"
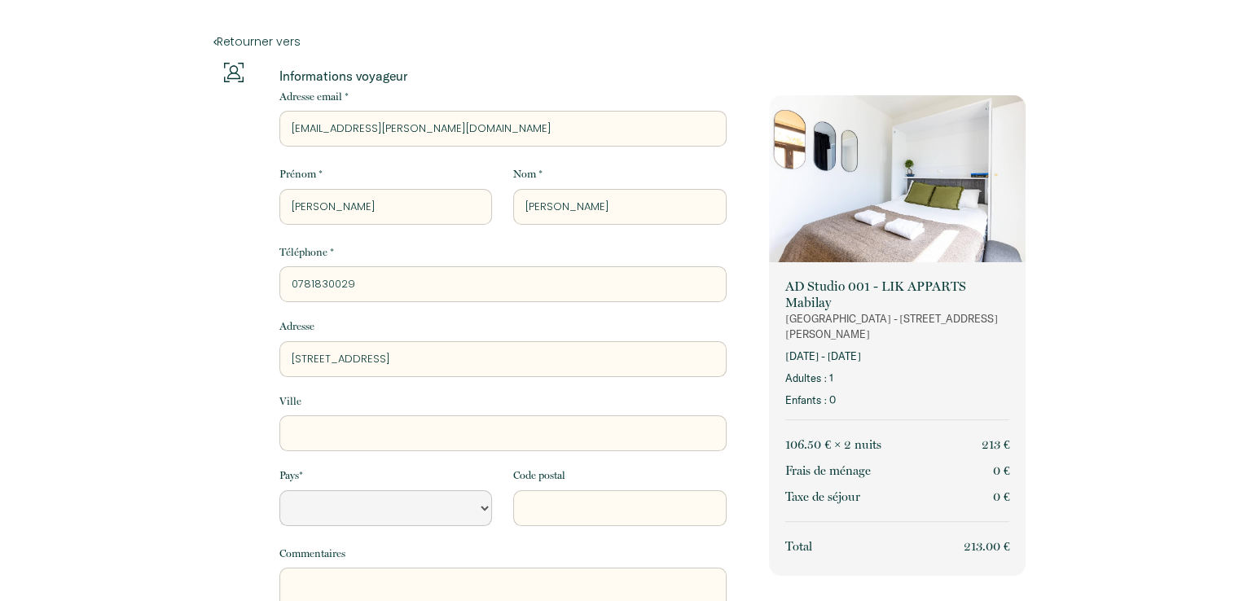
select select "Default select example"
type input "6 rue du Capia"
select select "Default select example"
type input "6 rue du Capi"
select select "Default select example"
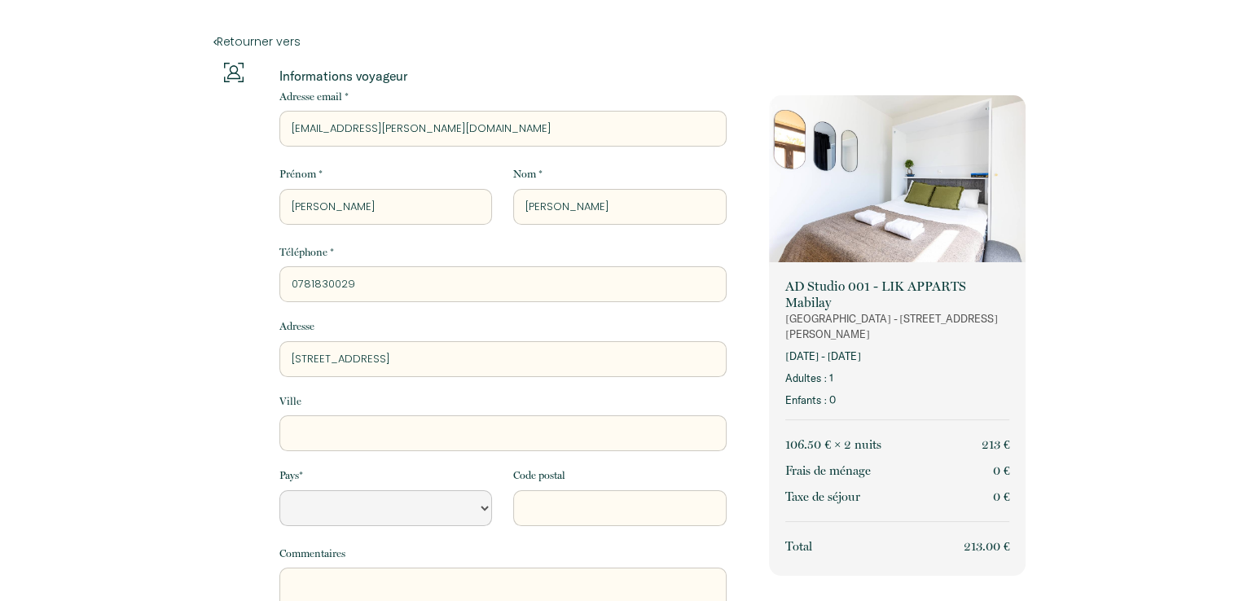
type input "6 rue du Capit"
select select "Default select example"
type input "6 rue du Capita"
select select "Default select example"
type input "6 rue du Capitai"
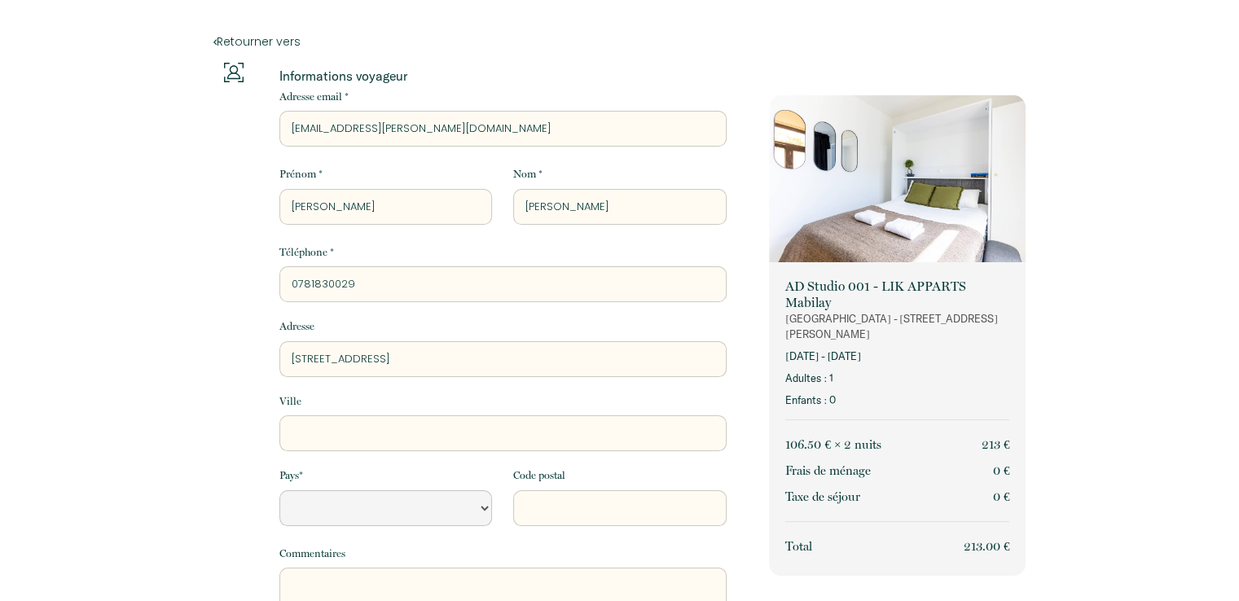
select select "Default select example"
type input "6 rue du Capitain"
select select "Default select example"
type input "6 rue du Capitaine"
select select "Default select example"
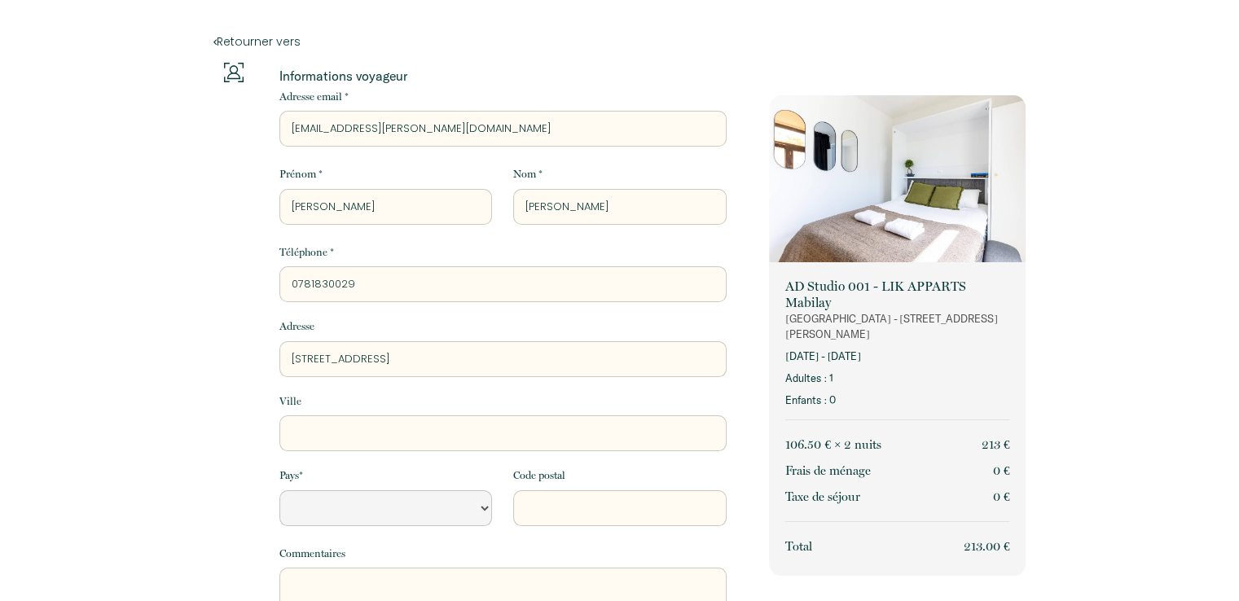
type input "6 rue du Capitained"
select select "Default select example"
type input "6 rue du Capitainede"
select select "Default select example"
type input "6 rue du Capitainede"
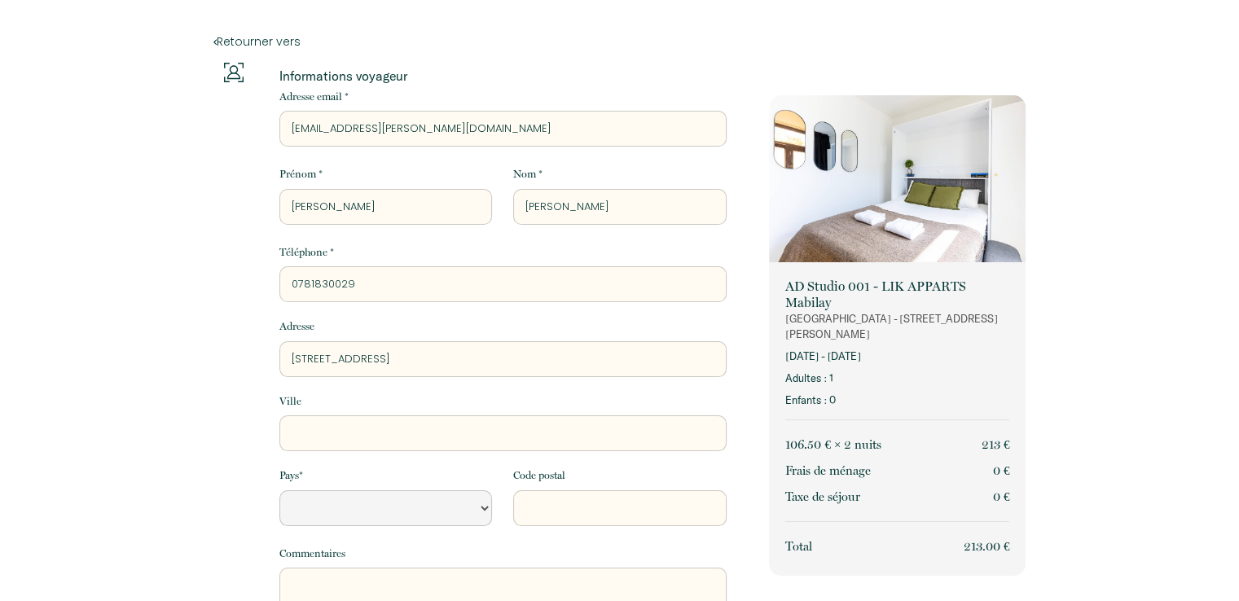
select select "Default select example"
type input "6 rue du Capitainede"
select select "Default select example"
type input "6 rue du Capitained"
select select "Default select example"
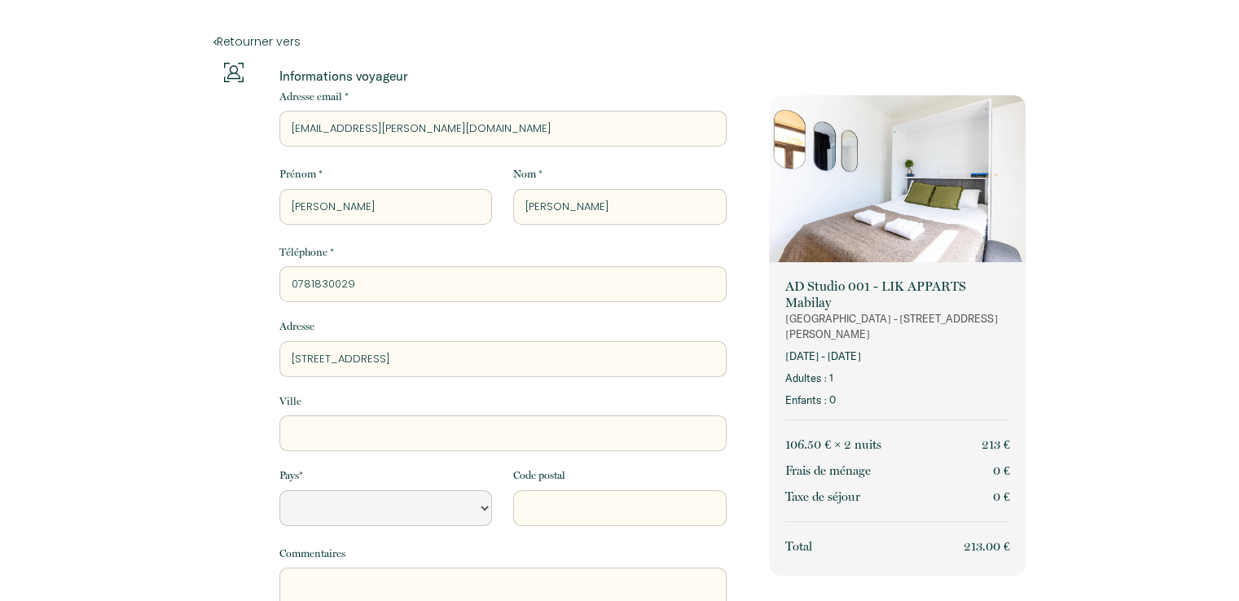
type input "6 rue du Capitaine"
select select "Default select example"
type input "6 rue du Capitaine"
select select "Default select example"
type input "6 rue du Capitaine d"
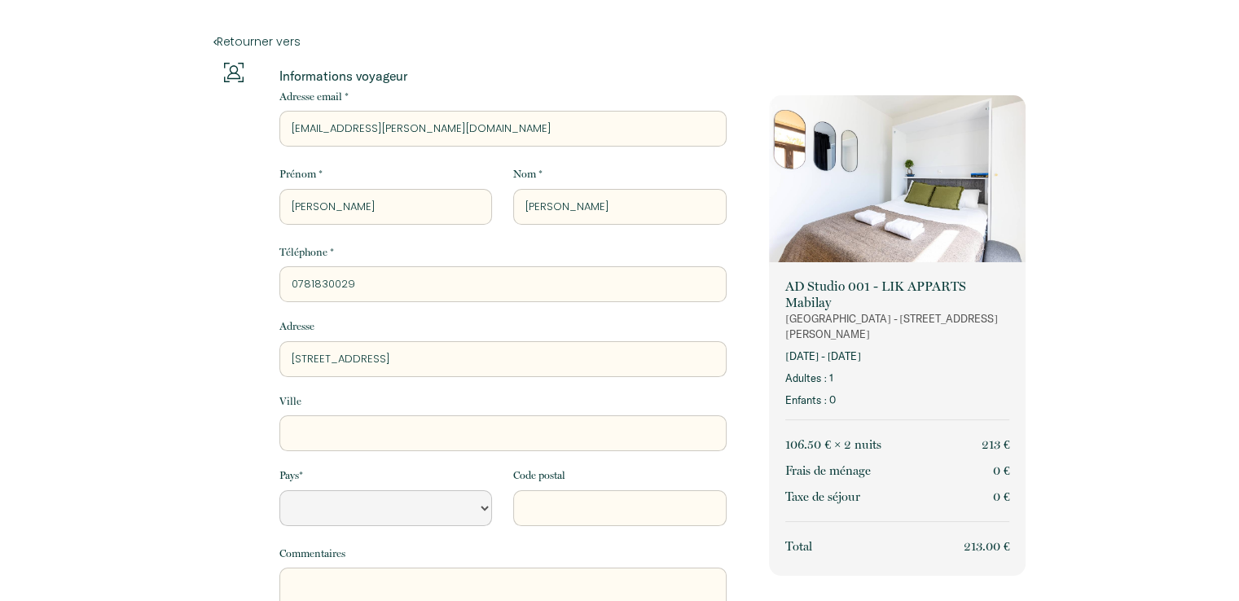
select select "Default select example"
type input "6 rue du Capitaine de"
select select "Default select example"
type input "6 rue du Capitaine de"
select select "Default select example"
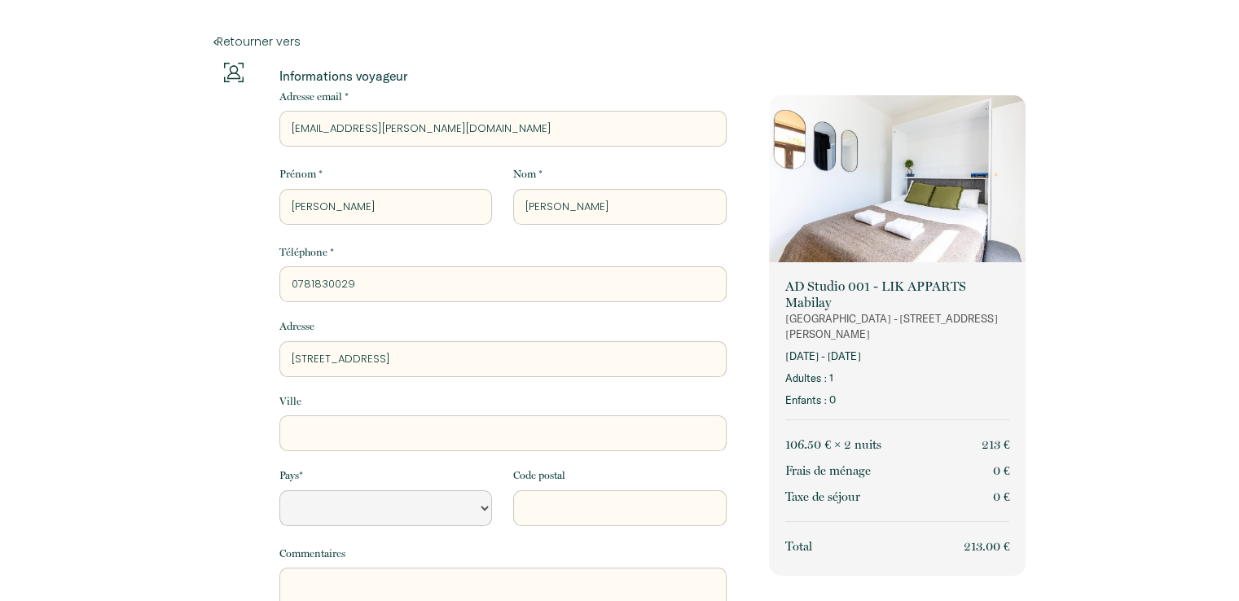
type input "6 rue du Capitaine de V"
select select "Default select example"
type input "6 rue du Capitaine de Va"
select select "Default select example"
type input "6 rue du Capitaine de Vai"
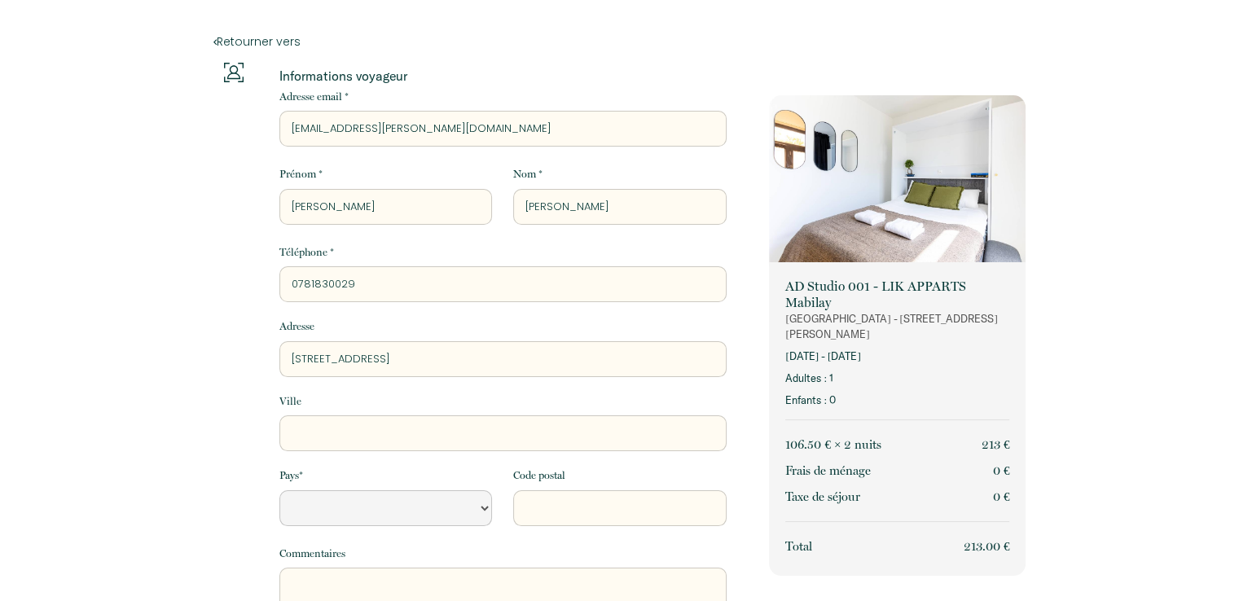
select select "Default select example"
type input "6 rue du Capitaine de Vais"
select select "Default select example"
type input "6 rue du Capitaine de Vaiss"
select select "Default select example"
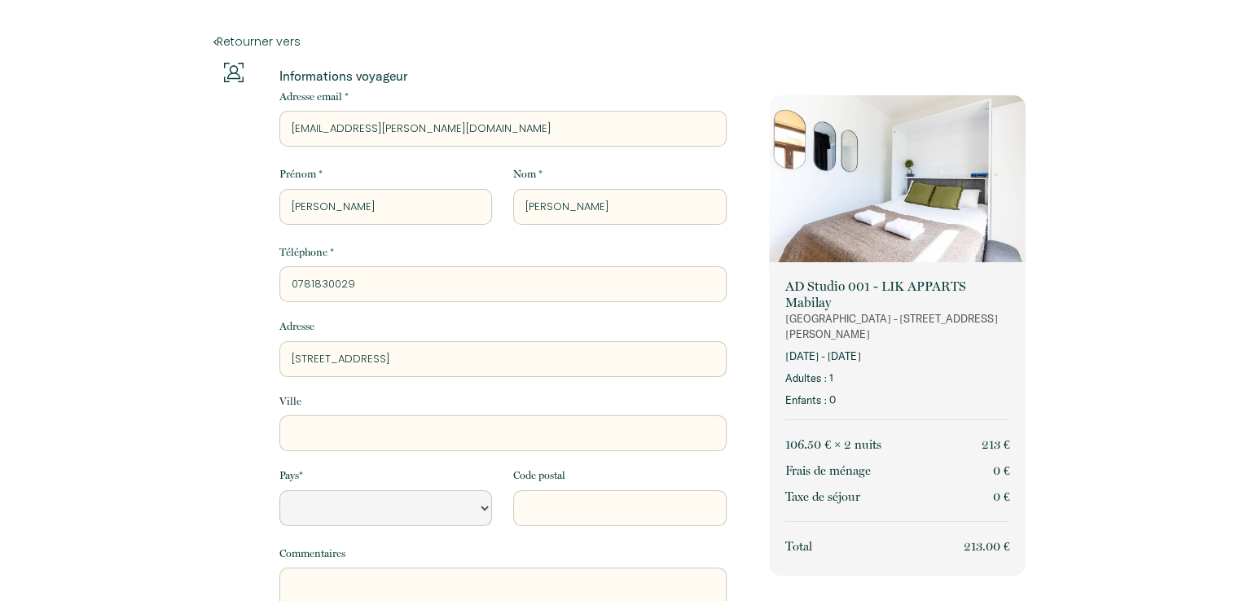
type input "6 rue du Capitaine de Vaisse"
select select "Default select example"
type input "6 rue du Capitaine de Vaissea"
select select "Default select example"
type input "6 rue du Capitaine de Vaisseay"
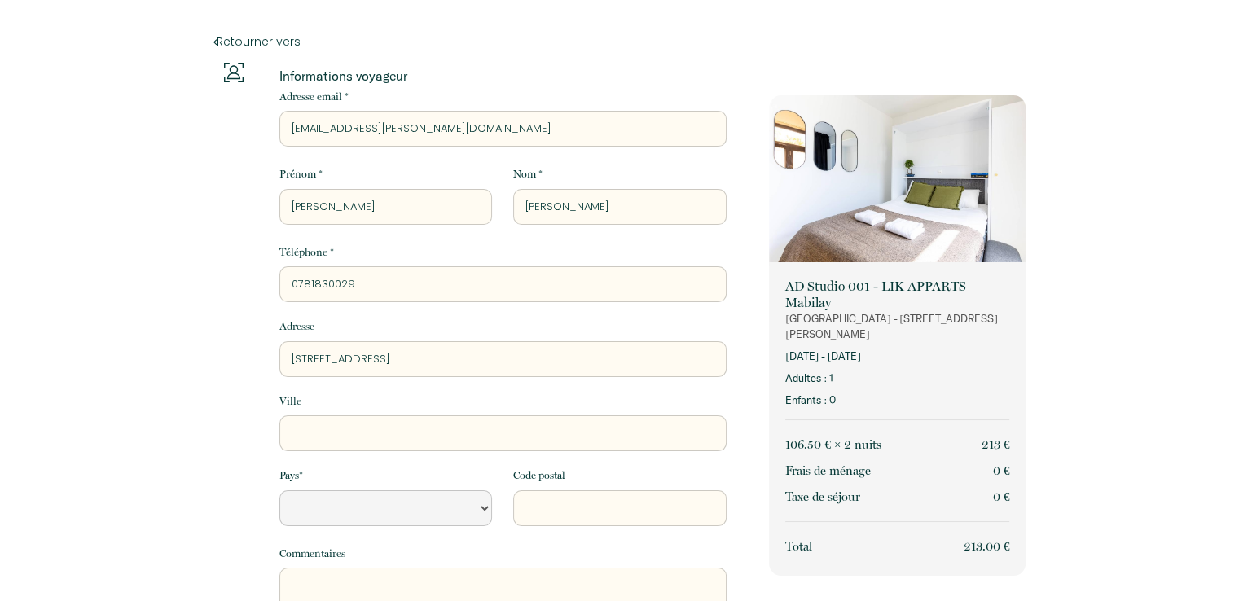
select select "Default select example"
type input "6 rue du Capitaine de Vaisseay"
select select "Default select example"
type input "6 rue du Capitaine de Vaisseay"
select select "Default select example"
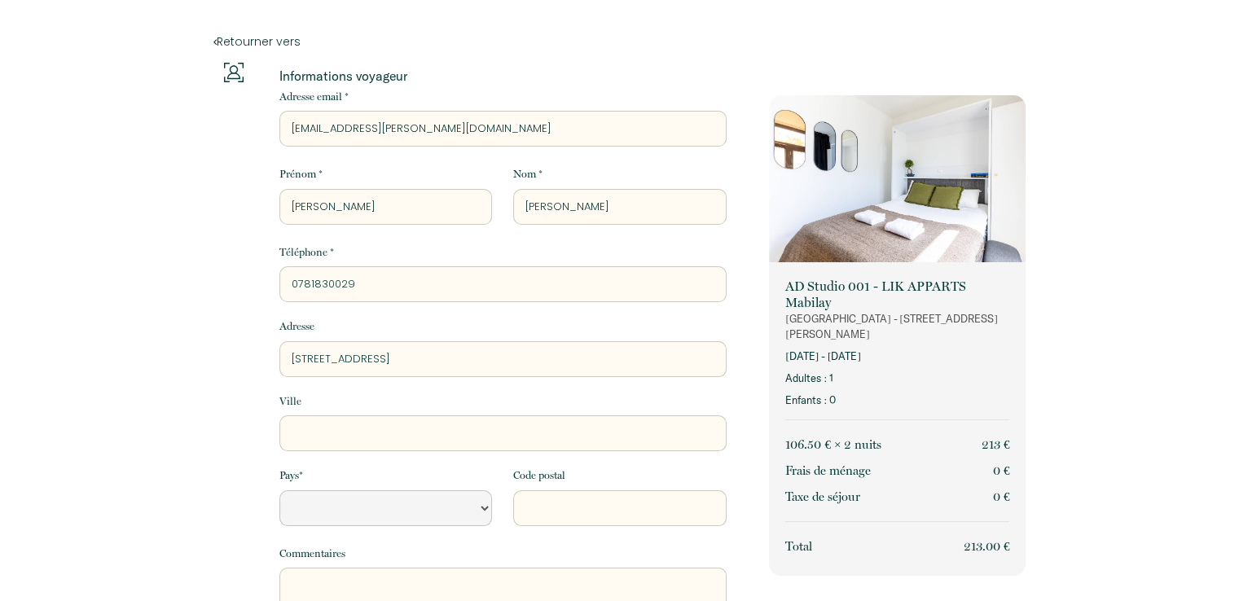
type input "6 rue du Capitaine de Vaissea"
select select "Default select example"
type input "6 rue du Capitaine de Vaisseau"
select select "Default select example"
type input "6 rue du Capitaine de Vaisseau"
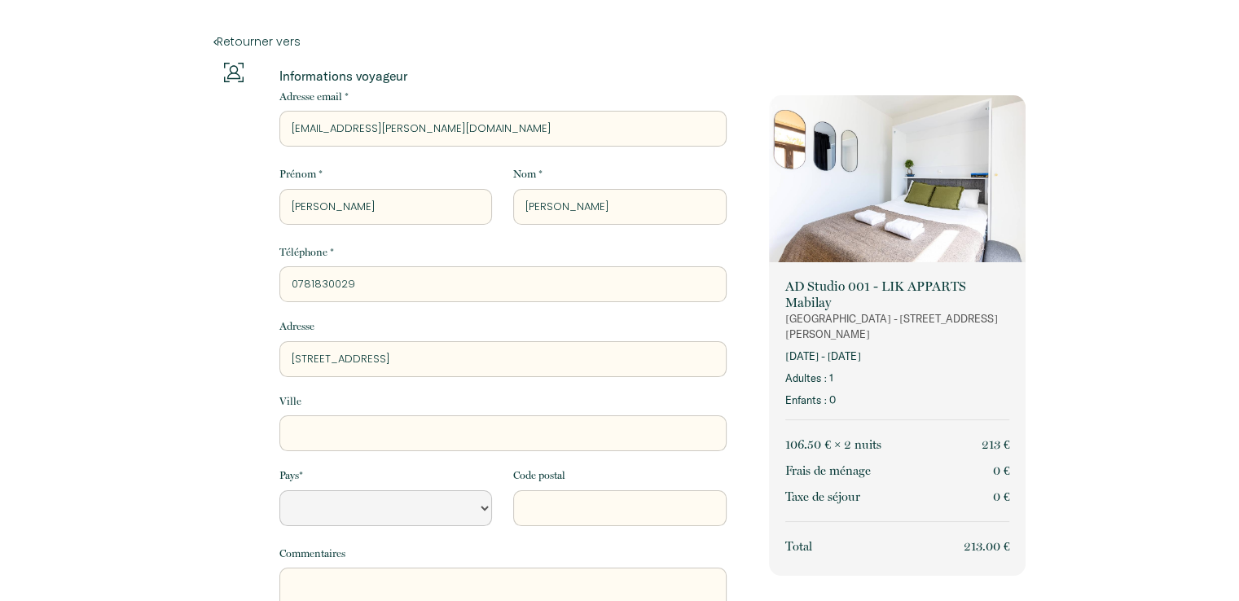
select select "Default select example"
type input "6 rue du Capitaine de Vaisseau P"
select select "Default select example"
type input "6 rue du Capitaine de Vaisseau Pi"
select select "Default select example"
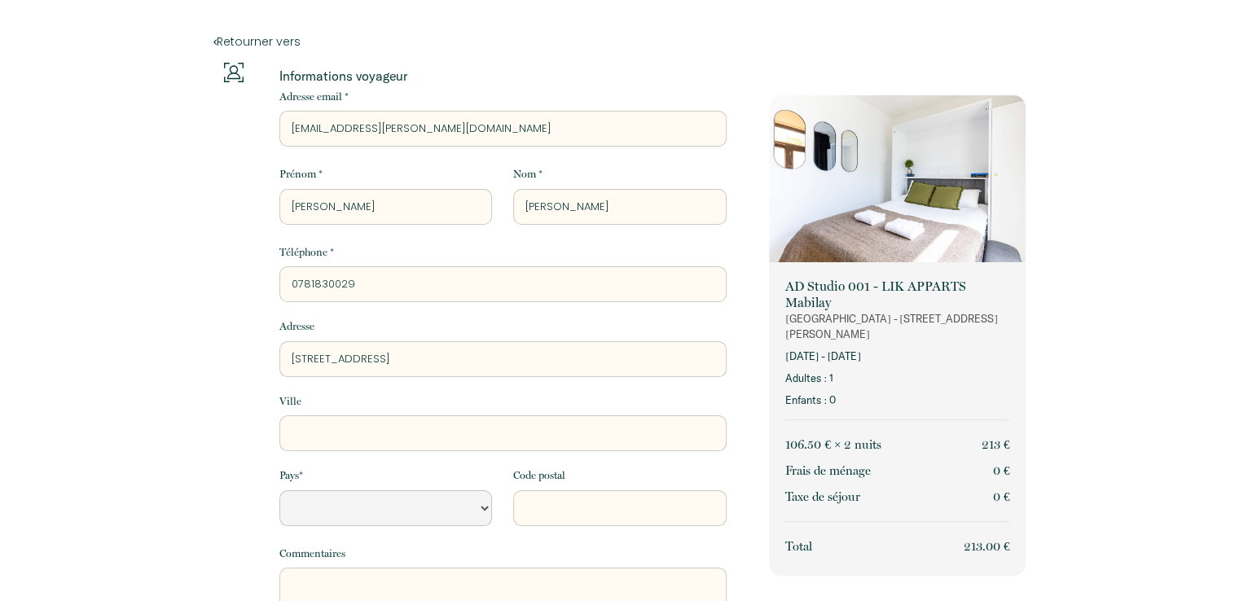
type input "6 rue du Capitaine de Vaisseau Pie"
select select "Default select example"
type input "6 rue du Capitaine de Vaisseau Pier"
select select "Default select example"
type input "6 rue du Capitaine de Vaisseau Pierr"
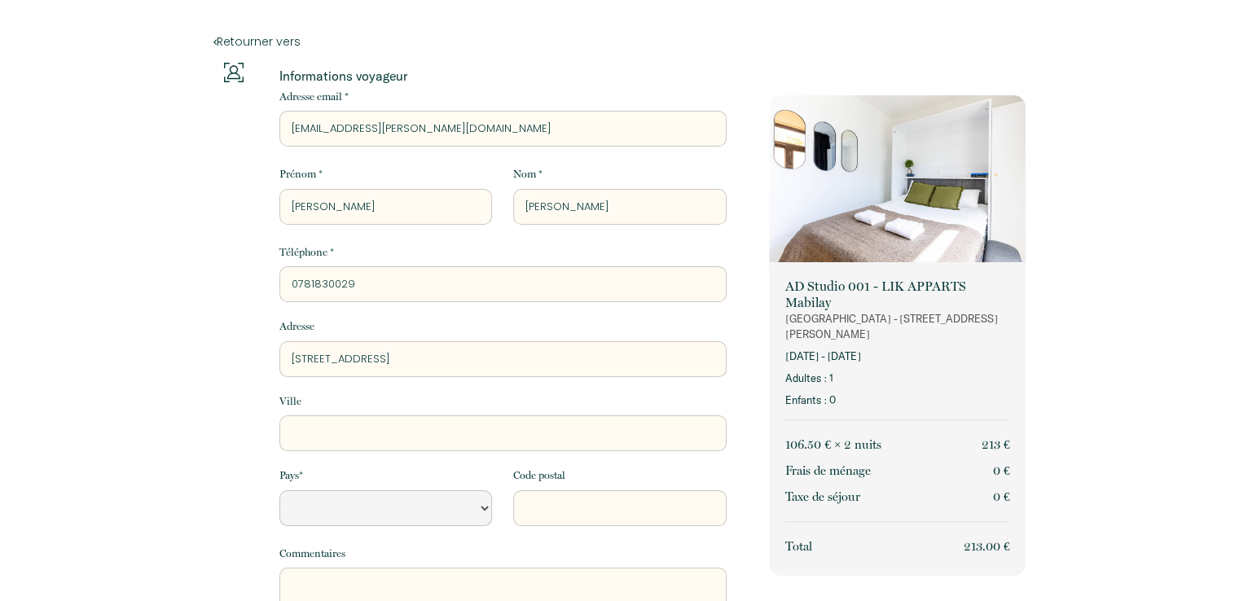
select select "Default select example"
type input "6 rue du Capitaine de Vaisseau Pierre"
select select "Default select example"
type input "6 rue du Capitaine de Vaisseau Pierre"
select select "Default select example"
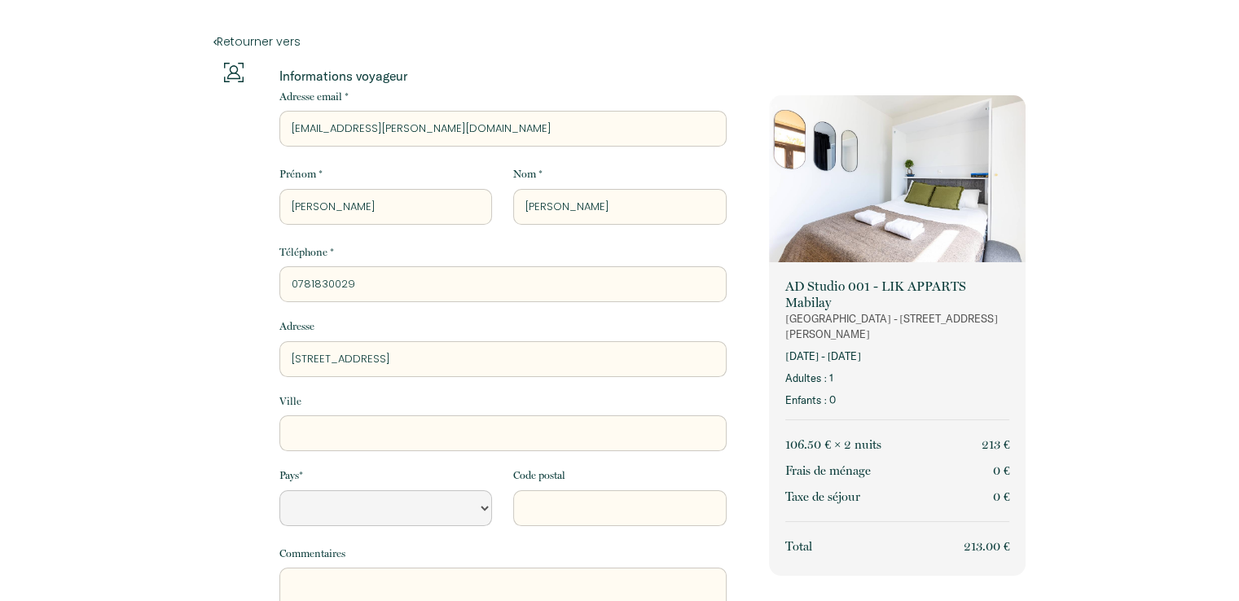
type input "6 rue du Capitaine de Vaisseau Pierre R"
select select "Default select example"
type input "6 rue du Capitaine de Vaisseau Pierre Re"
select select "Default select example"
type input "6 rue du Capitaine de Vaisseau Pierre Reo"
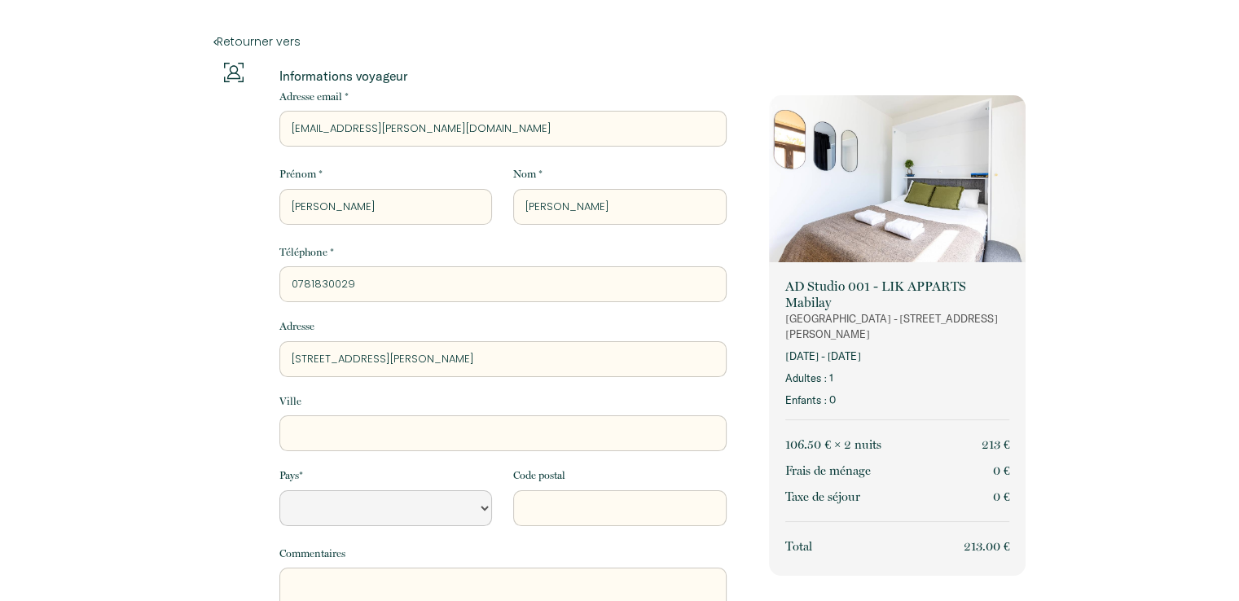
select select "Default select example"
type input "6 rue du Capitaine de Vaisseau Pierre Re"
select select "Default select example"
type input "6 rue du Capitaine de Vaisseau Pierre Ren"
select select "Default select example"
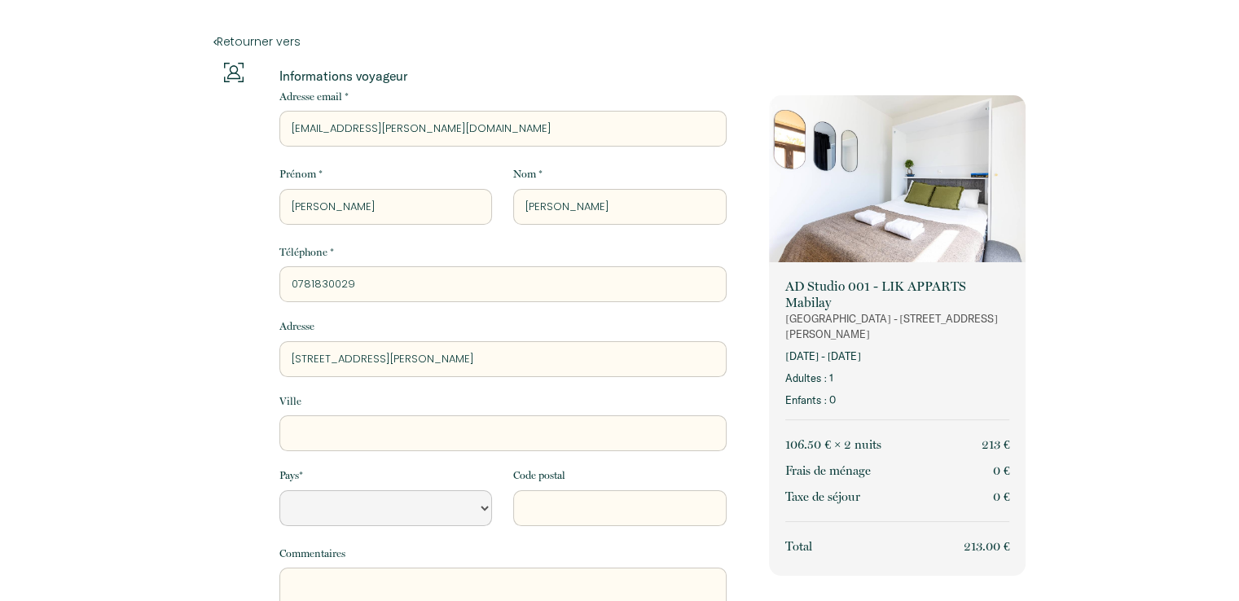
type input "6 rue du Capitaine de Vaisseau Pierre Reno"
select select "Default select example"
type input "6 rue du Capitaine de Vaisseau Pierre Renon"
select select "Default select example"
type input "6 rue du Capitaine de Vaisseau Pierre Renon"
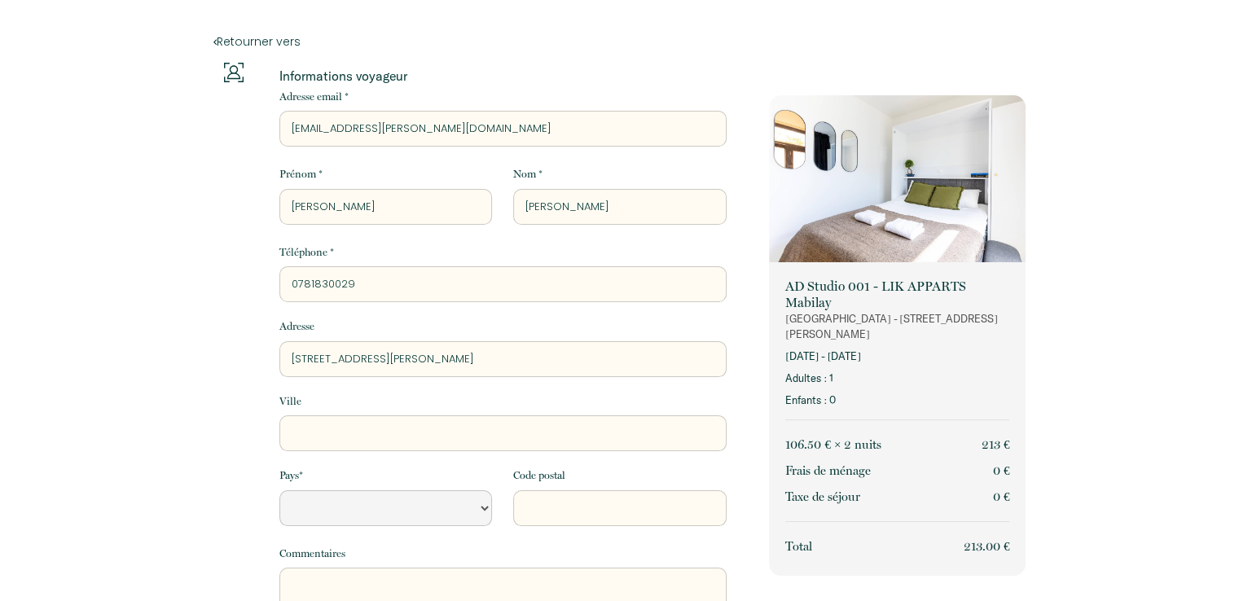
select select "Default select example"
type input "6 rue du Capitaine de Vaisseau Pierre Renon"
click at [321, 442] on input "Ville" at bounding box center [502, 433] width 447 height 36
type input "B"
select select "Default select example"
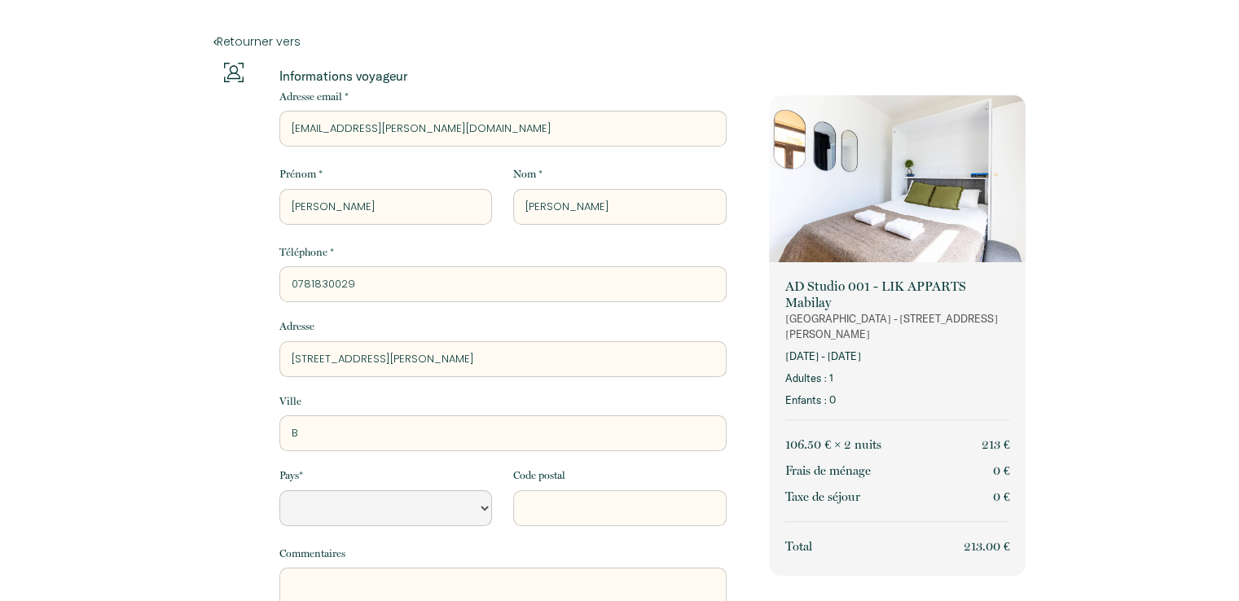
type input "Br"
select select "Default select example"
type input "Bre"
select select "Default select example"
type input "Bres"
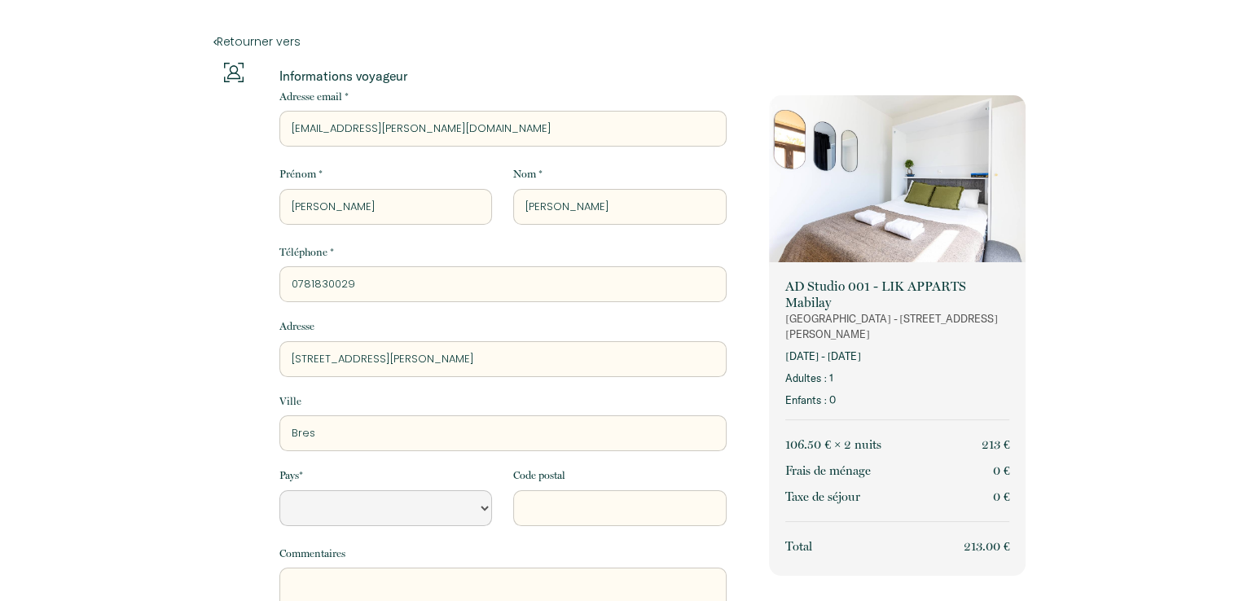
select select "Default select example"
type input "Brest"
select select "Default select example"
type input "Brest"
select select "Default select example"
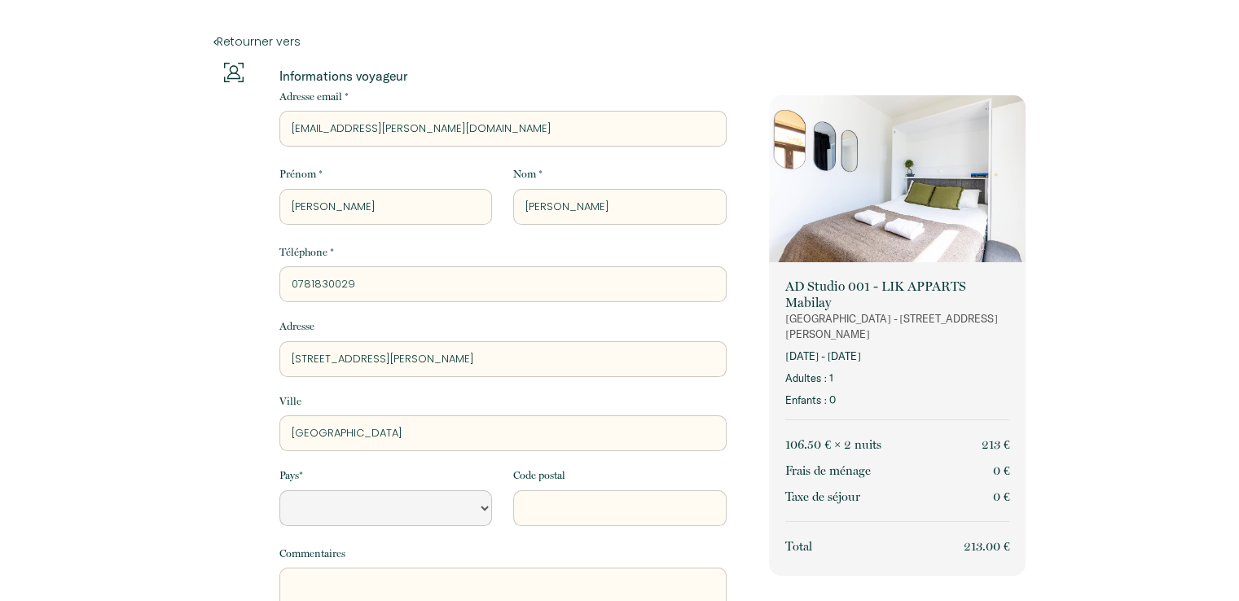
type input "Brest"
click at [316, 506] on select "France Portugal Afghanistan Albania Algeria American Samoa Andorra Angola Angui…" at bounding box center [385, 508] width 213 height 36
click at [279, 490] on select "France Portugal Afghanistan Albania Algeria American Samoa Andorra Angola Angui…" at bounding box center [385, 508] width 213 height 36
select select "FR"
click at [557, 516] on input "Code postal" at bounding box center [619, 508] width 213 height 36
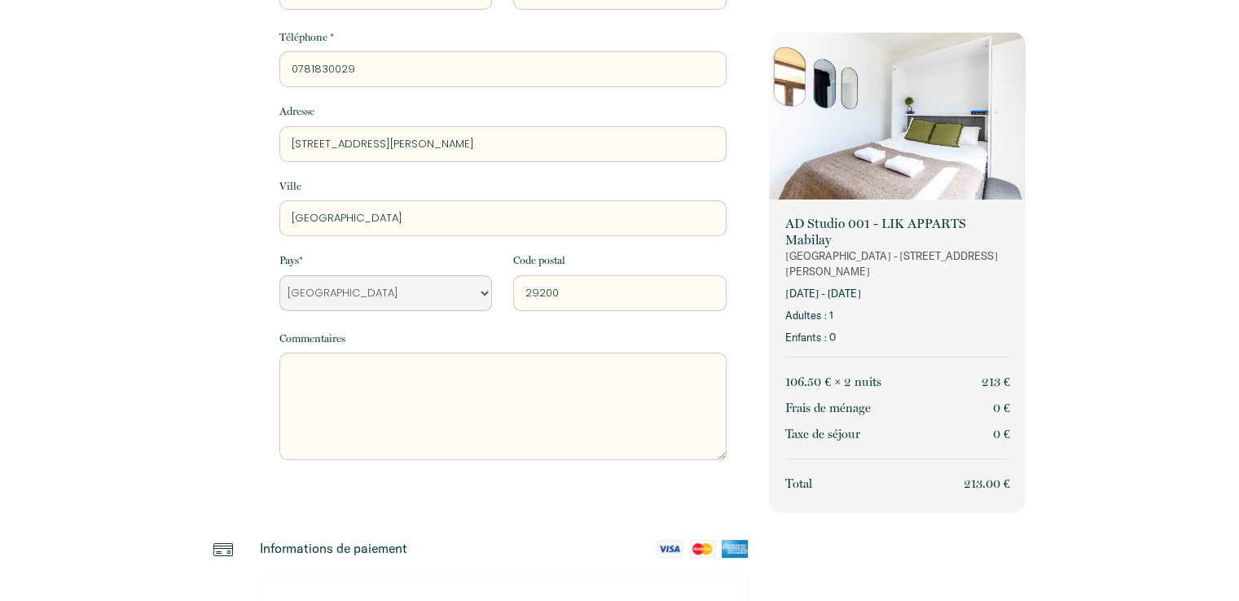
scroll to position [217, 0]
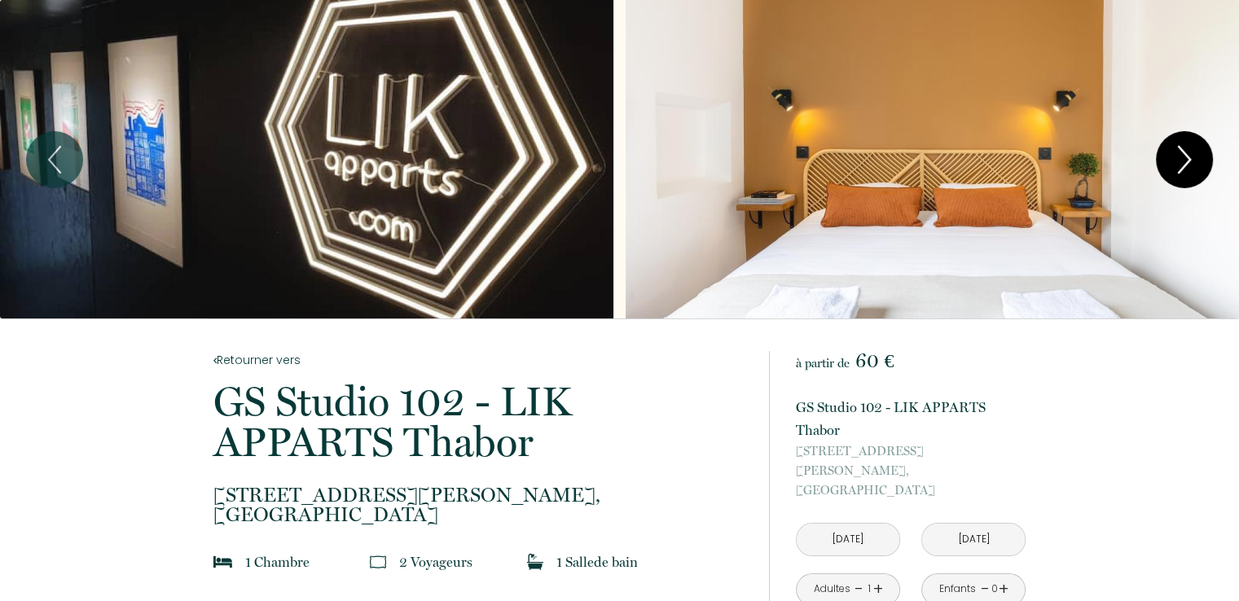
click at [1173, 153] on icon "Next" at bounding box center [1184, 159] width 34 height 49
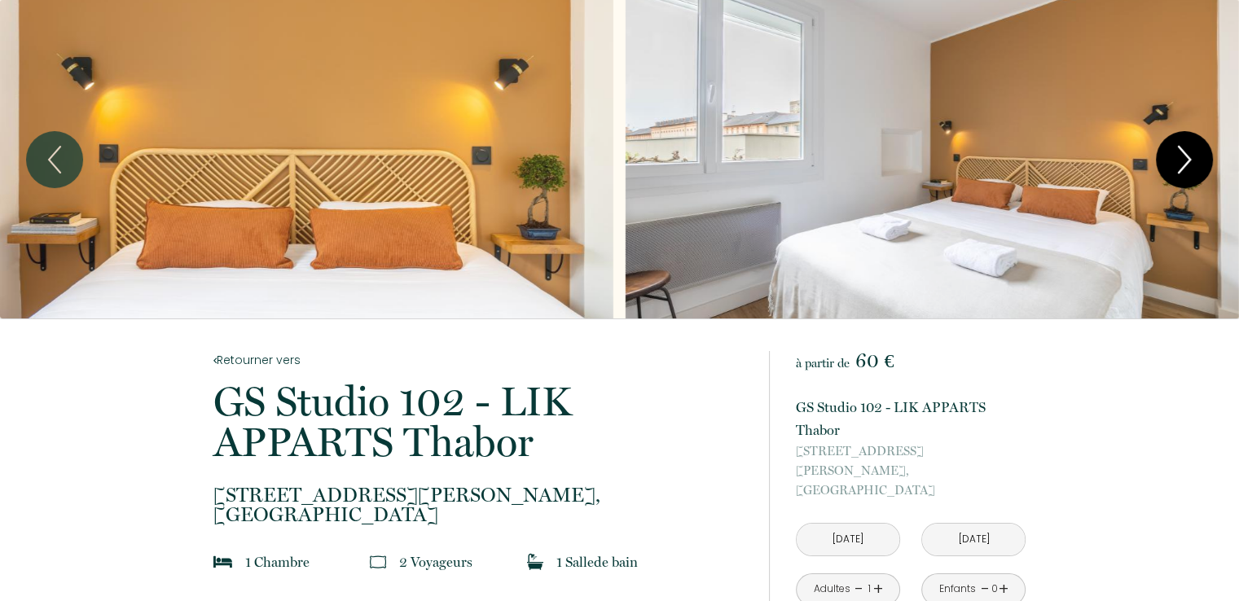
click at [1179, 147] on icon "Next" at bounding box center [1184, 160] width 11 height 26
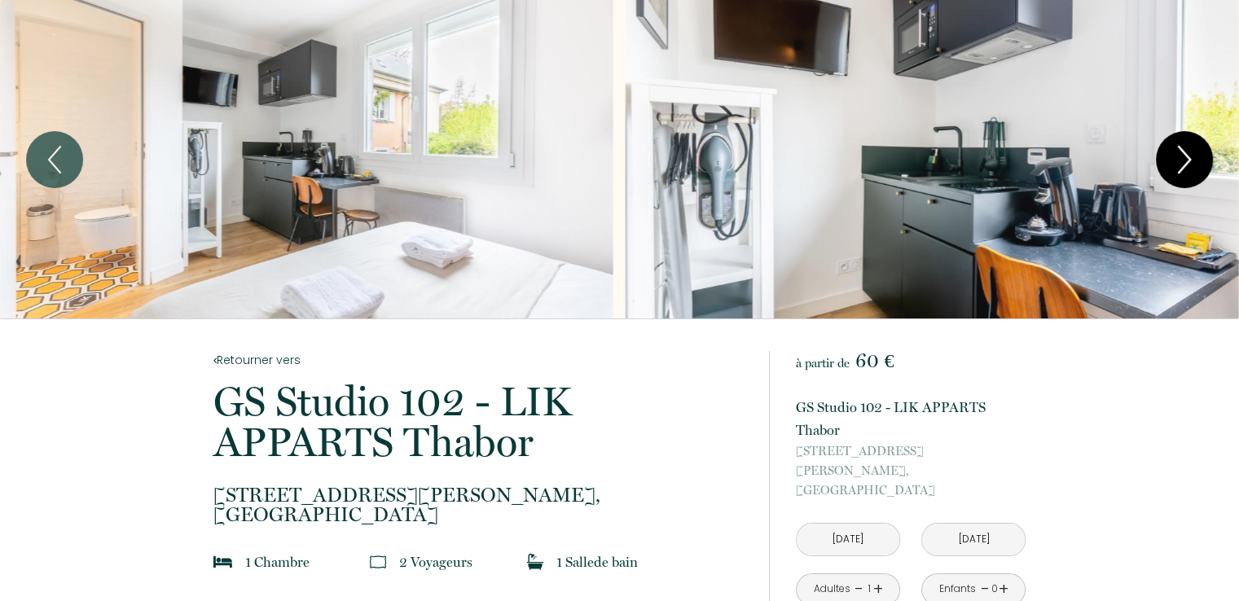
click at [1179, 147] on icon "Next" at bounding box center [1184, 160] width 11 height 26
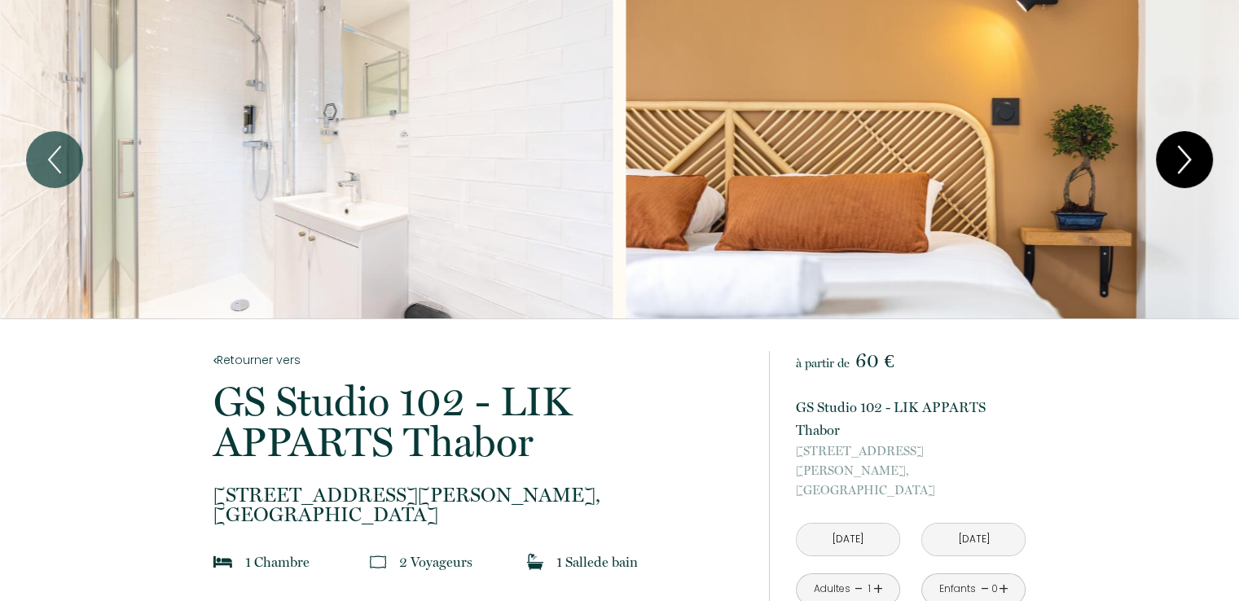
click at [1179, 147] on icon "Next" at bounding box center [1184, 160] width 11 height 26
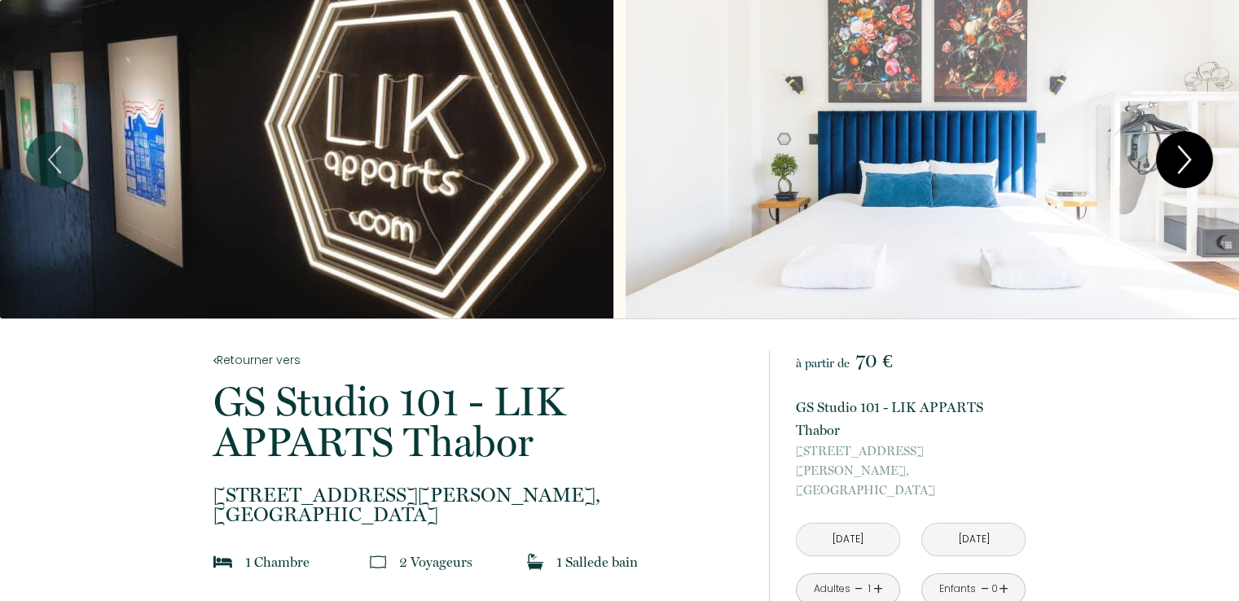
click at [1167, 165] on icon "Next" at bounding box center [1184, 159] width 34 height 49
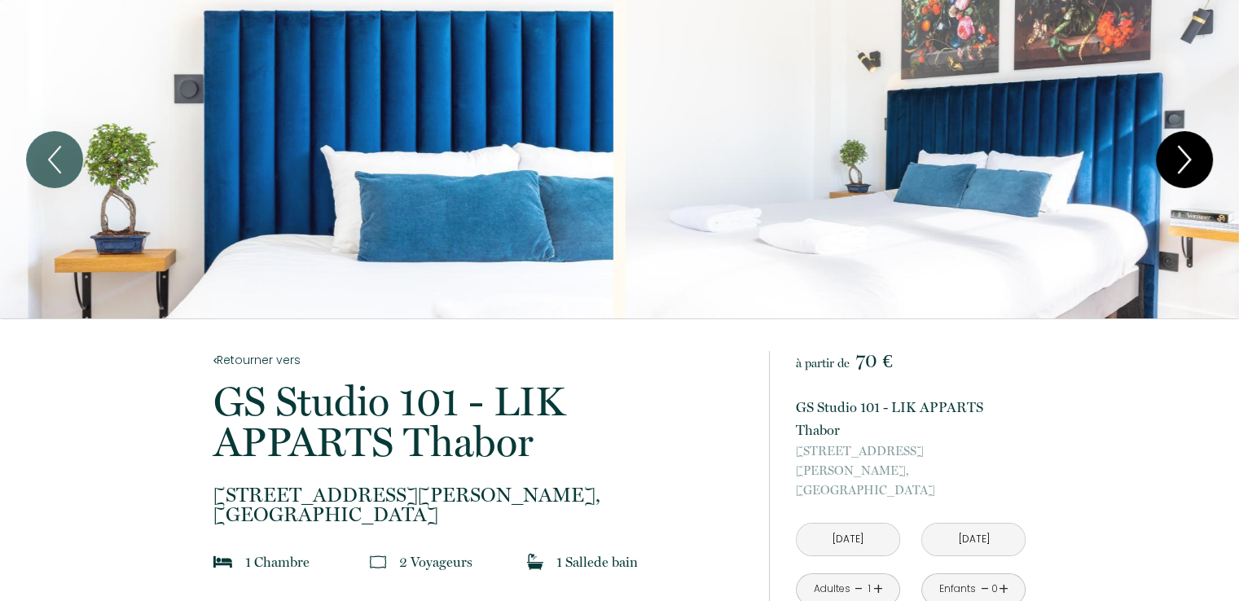
click at [1167, 165] on icon "Next" at bounding box center [1184, 159] width 34 height 49
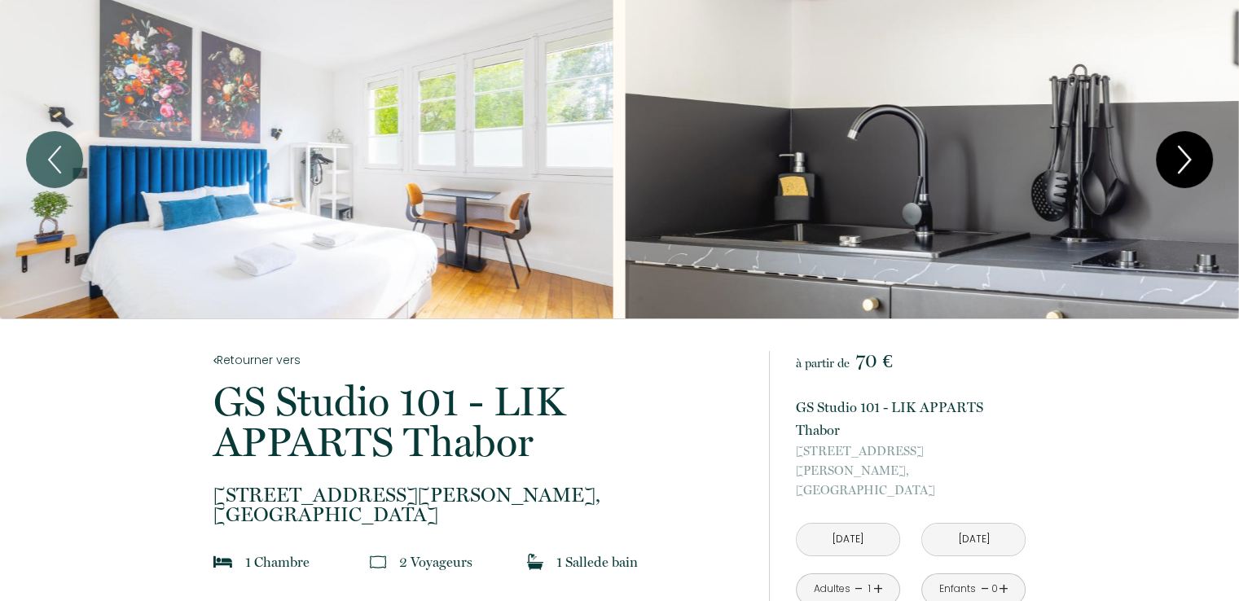
click at [1167, 165] on icon "Next" at bounding box center [1184, 159] width 34 height 49
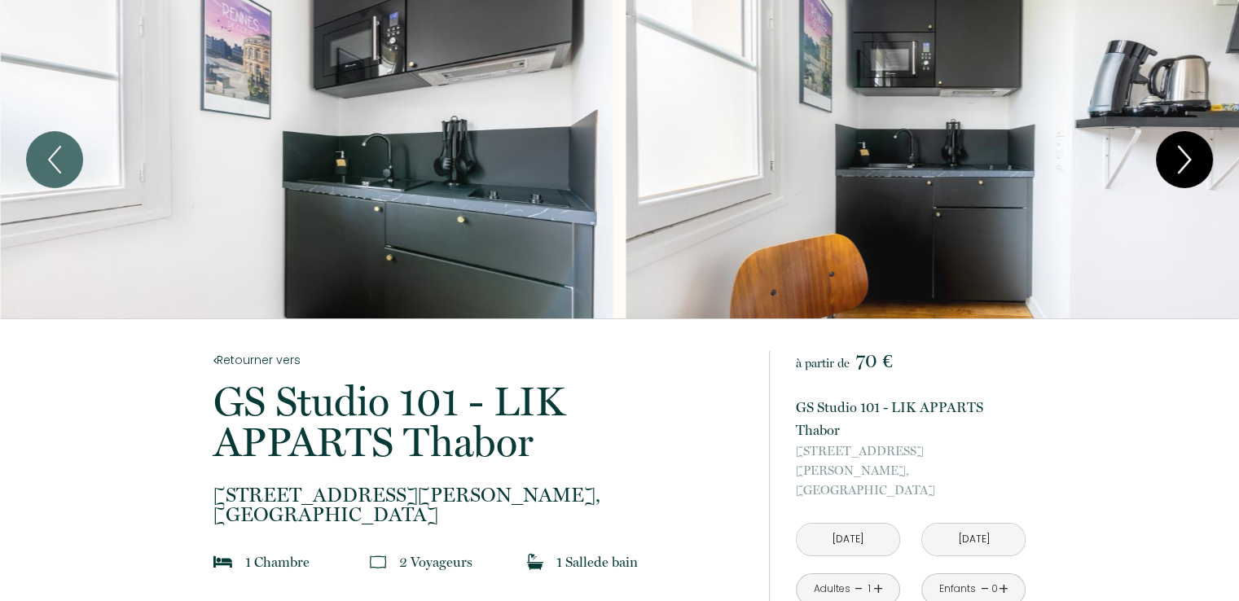
click at [1167, 165] on icon "Next" at bounding box center [1184, 159] width 34 height 49
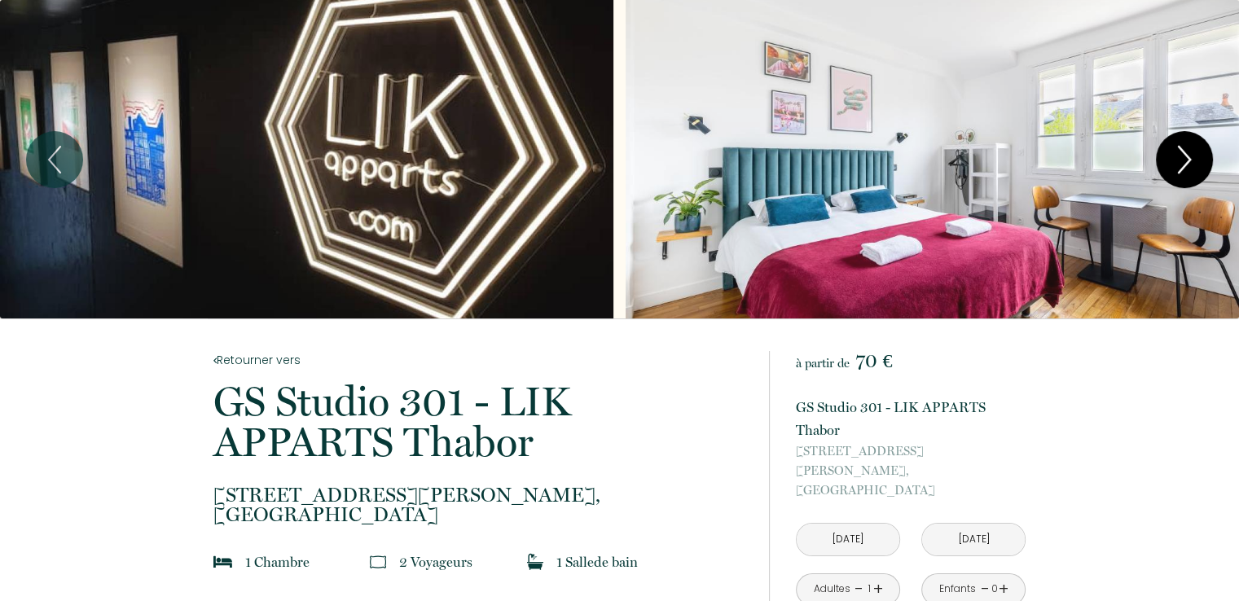
click at [1179, 174] on icon "Next" at bounding box center [1184, 159] width 34 height 49
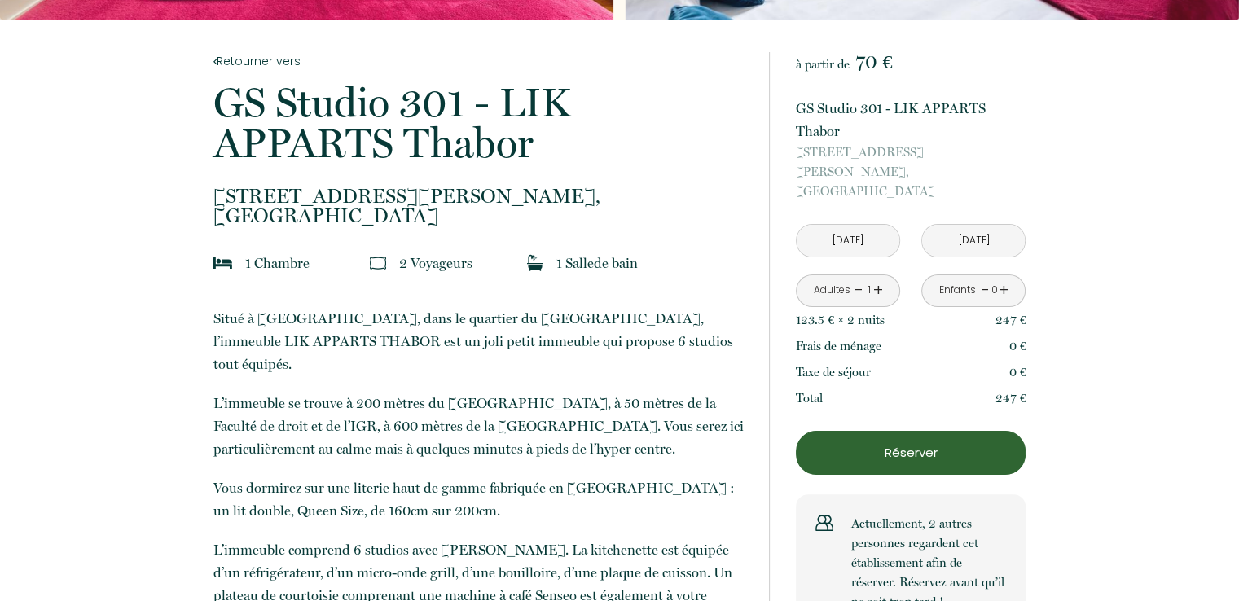
scroll to position [279, 0]
